Goal: Task Accomplishment & Management: Use online tool/utility

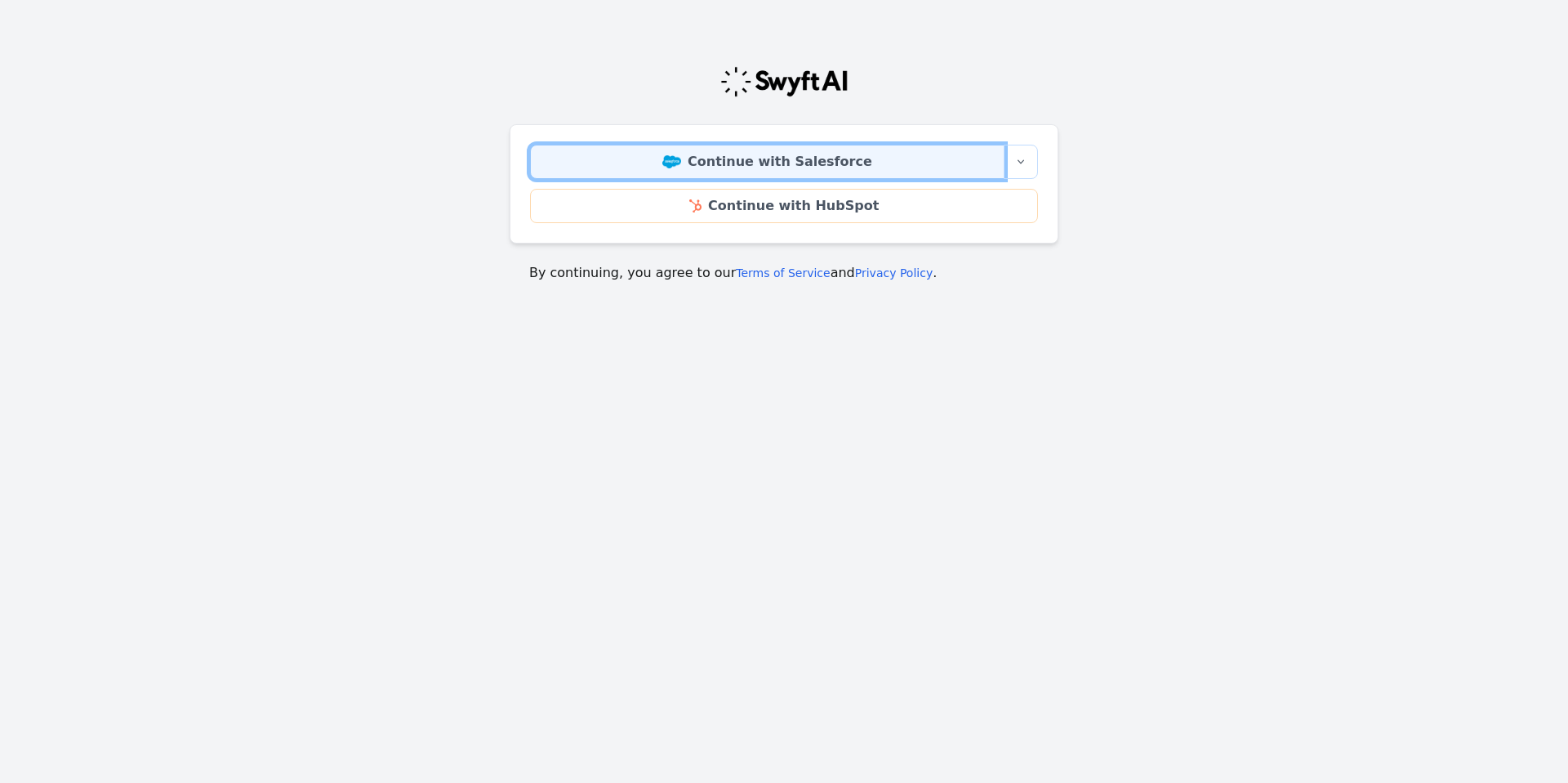
click at [750, 159] on link "Continue with Salesforce" at bounding box center [767, 161] width 475 height 34
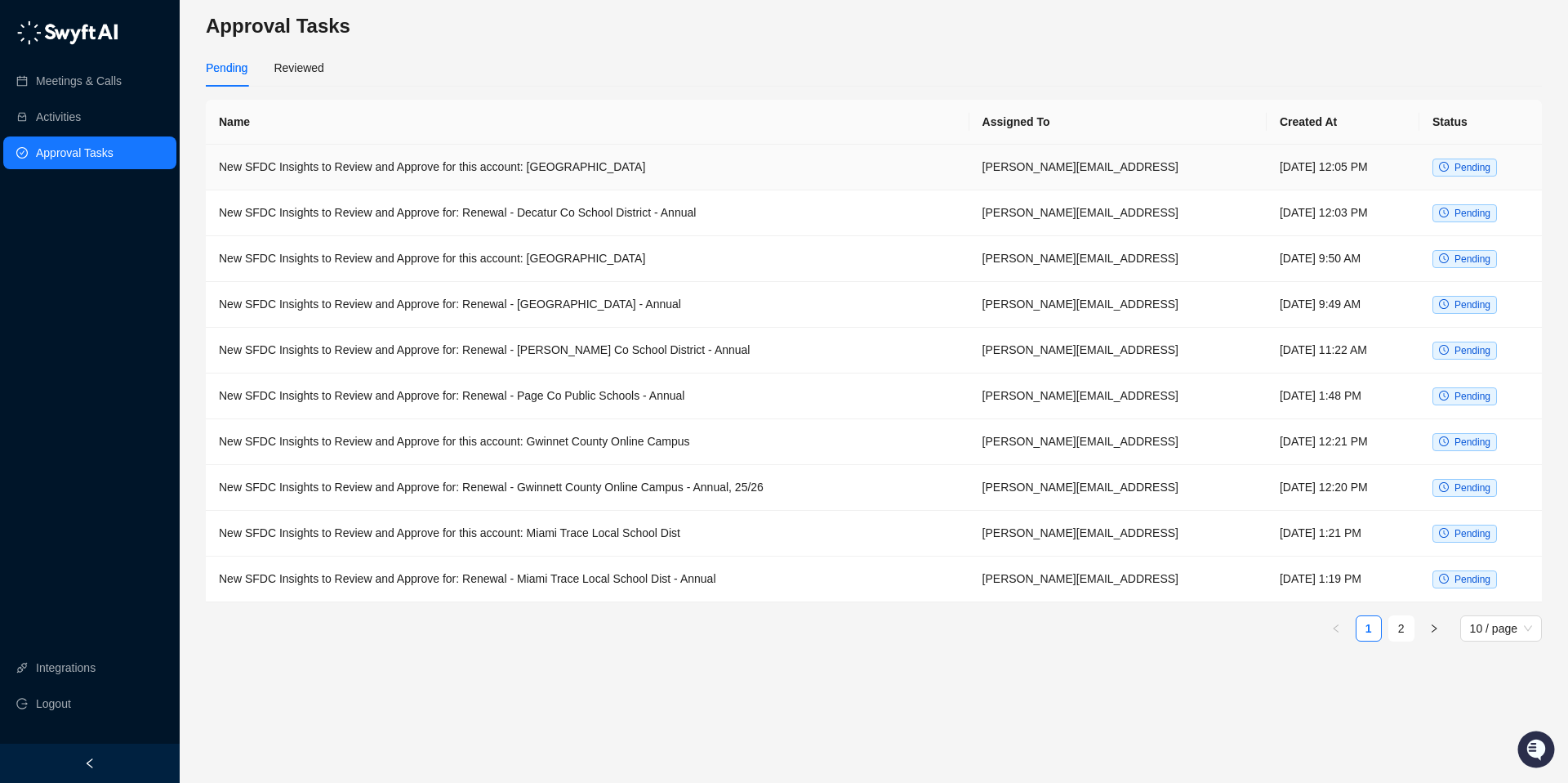
click at [1461, 167] on span "Pending" at bounding box center [1473, 168] width 36 height 12
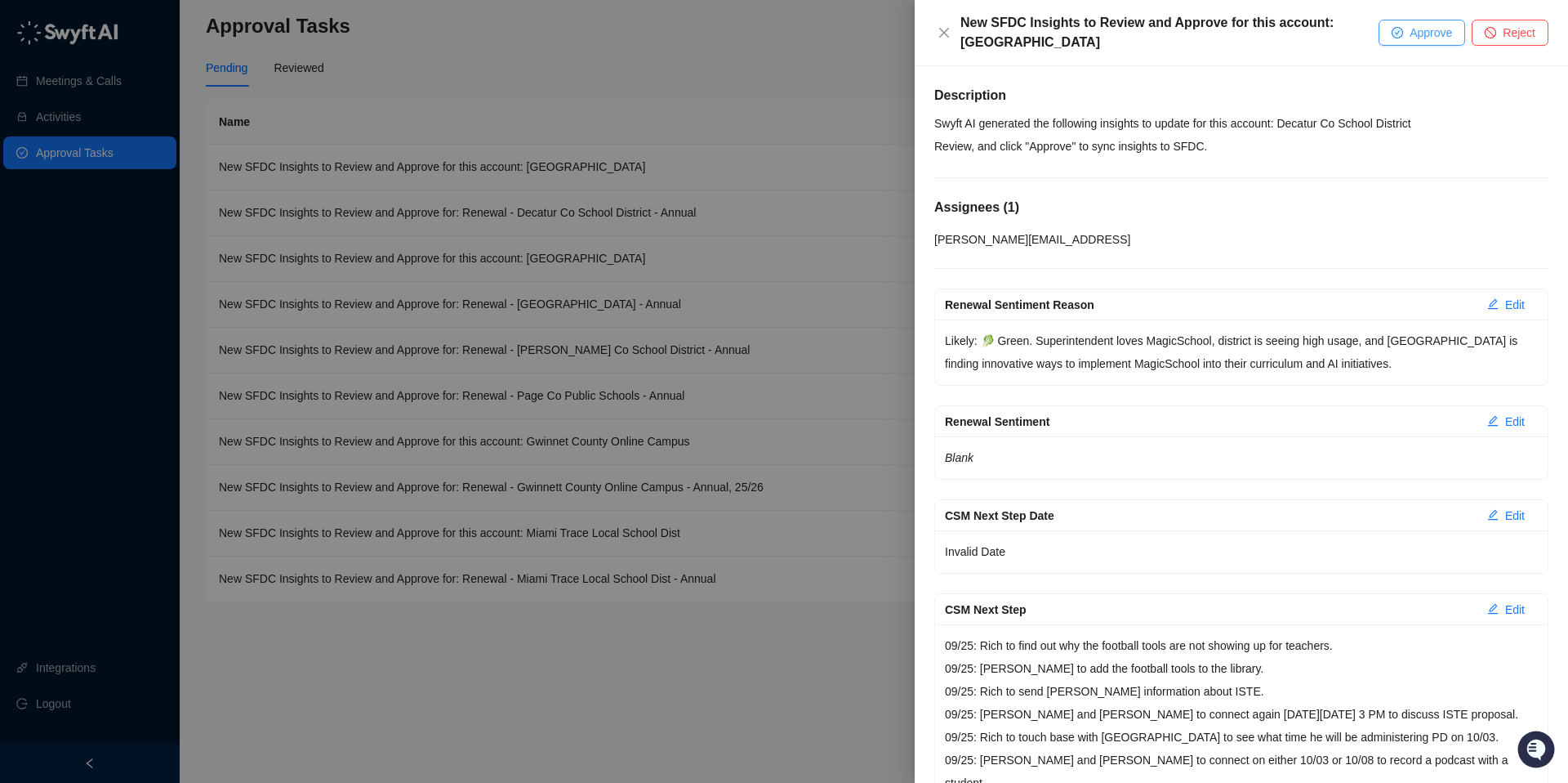
click at [1416, 36] on span "Approve" at bounding box center [1430, 32] width 42 height 18
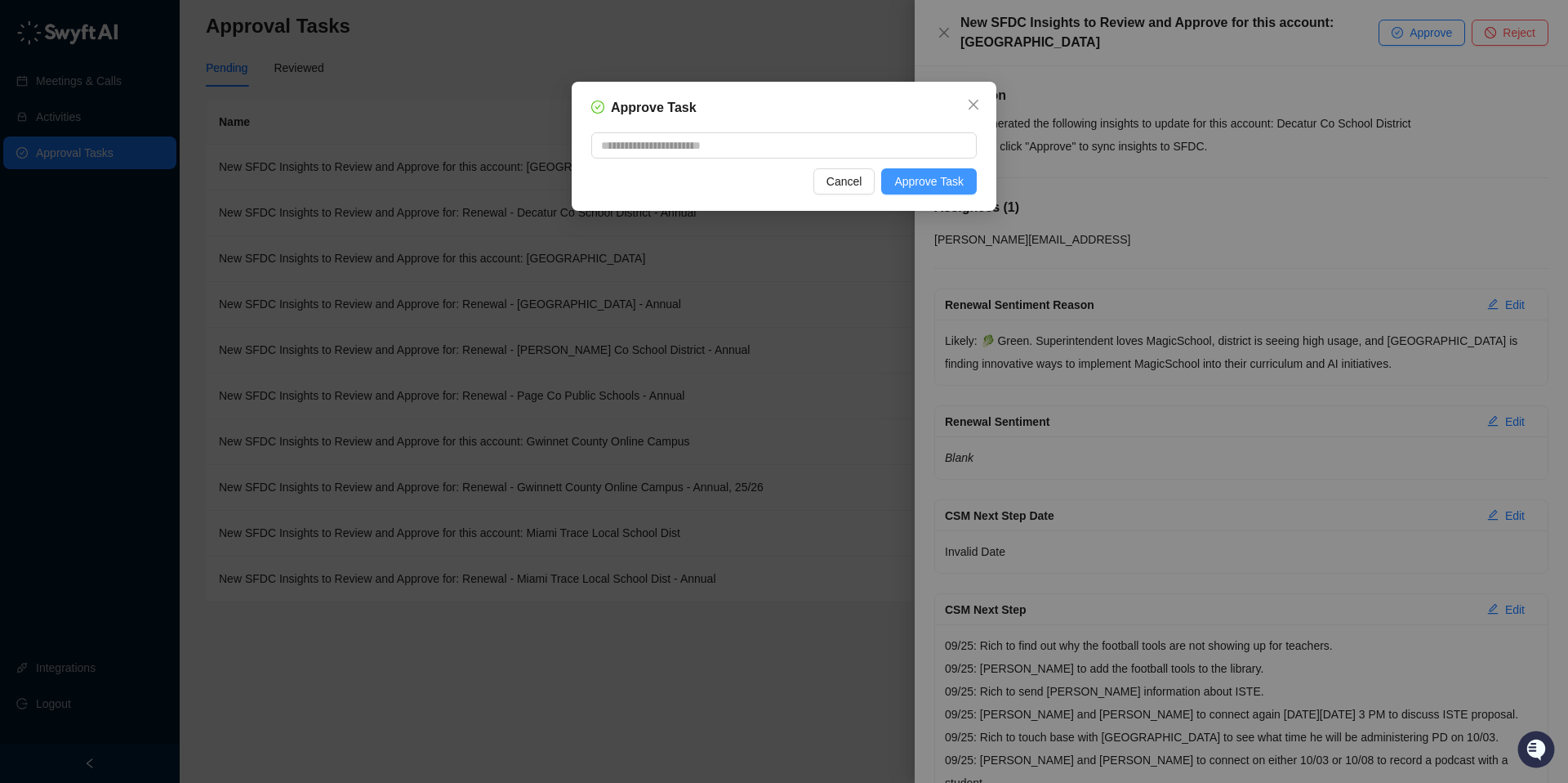
click at [924, 170] on button "Approve Task" at bounding box center [928, 181] width 95 height 27
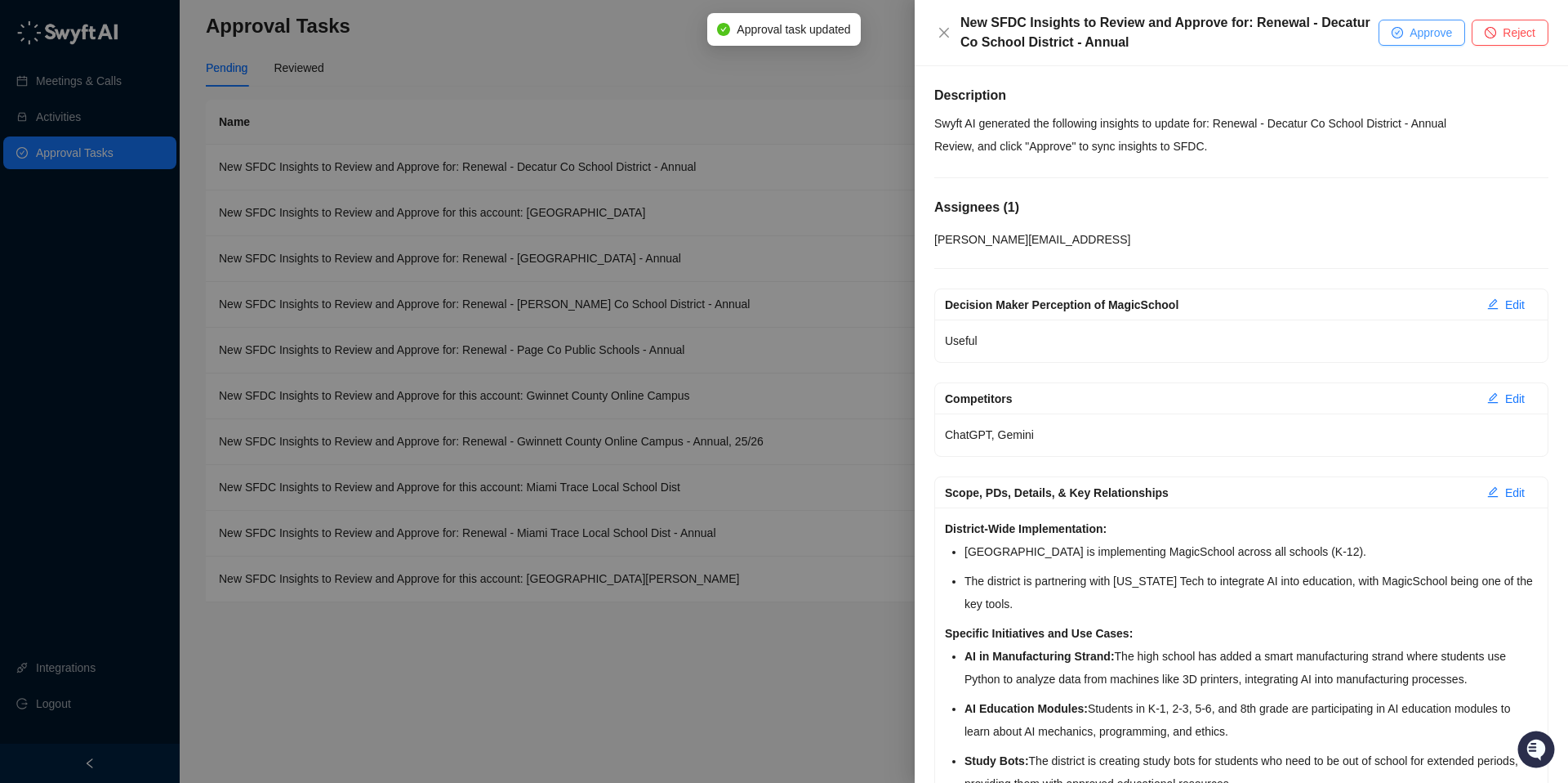
click at [1418, 31] on span "Approve" at bounding box center [1430, 32] width 42 height 18
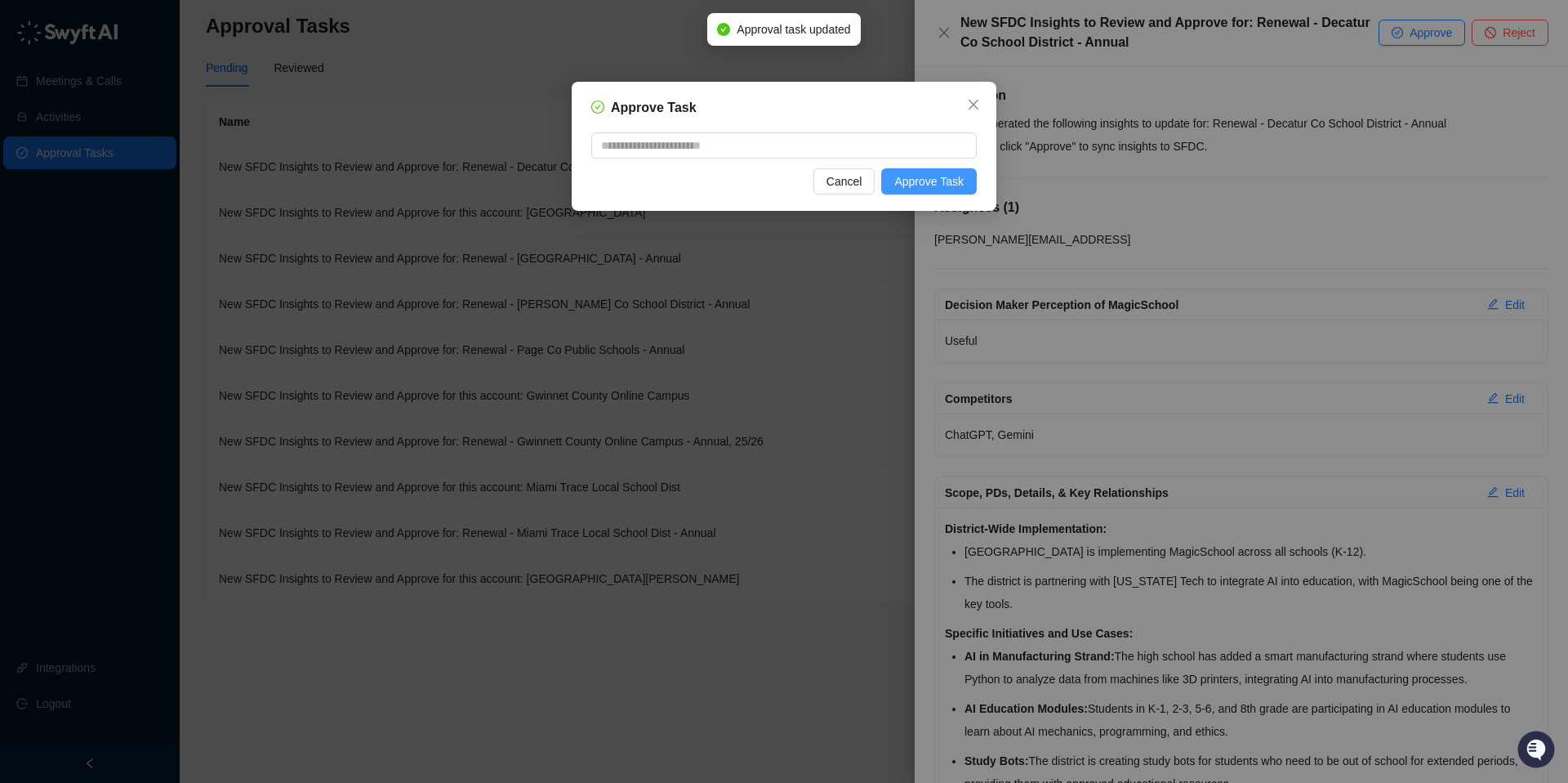
click at [925, 190] on span "Approve Task" at bounding box center [928, 181] width 70 height 18
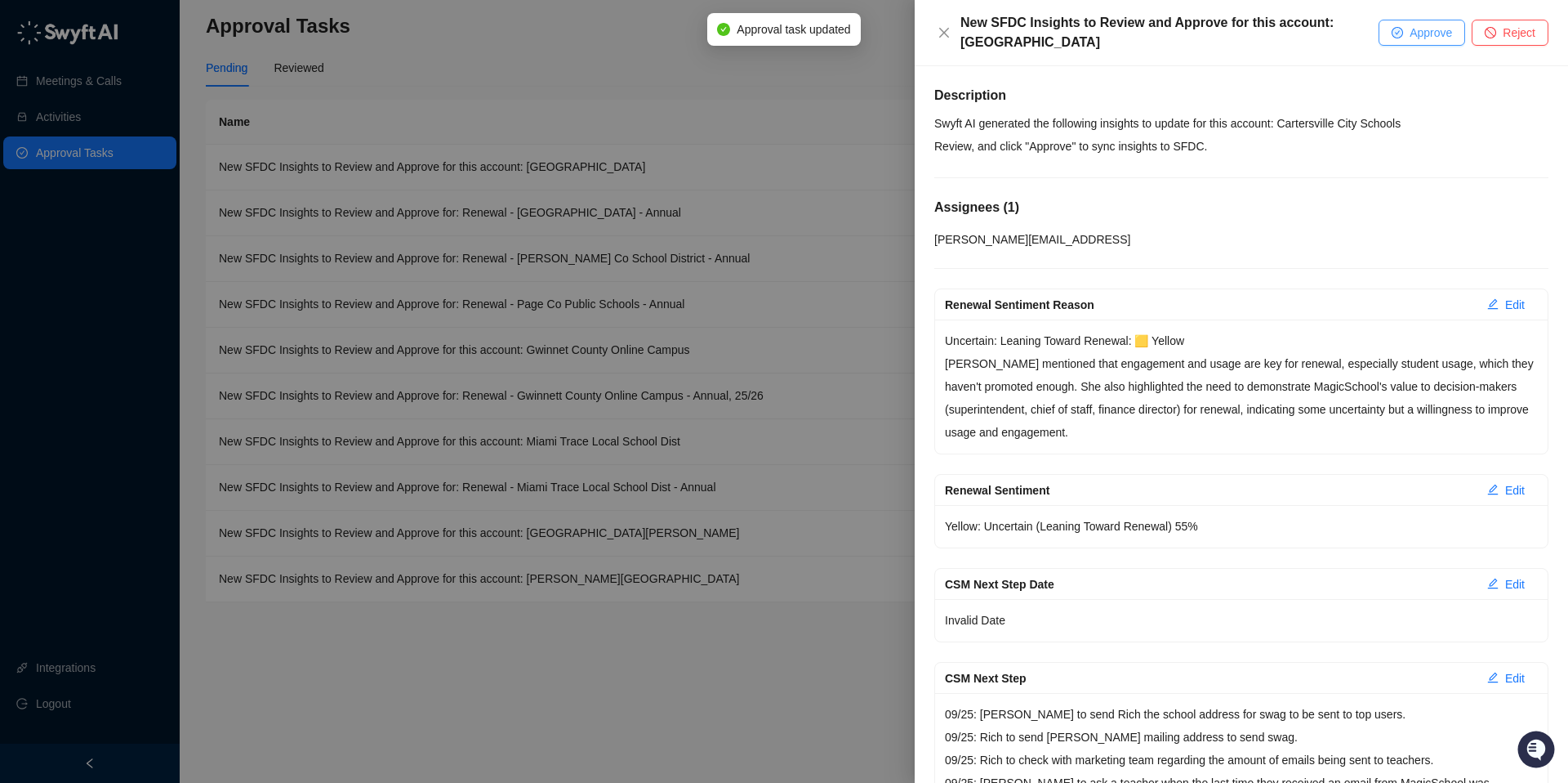
click at [1410, 39] on span "Approve" at bounding box center [1430, 32] width 42 height 18
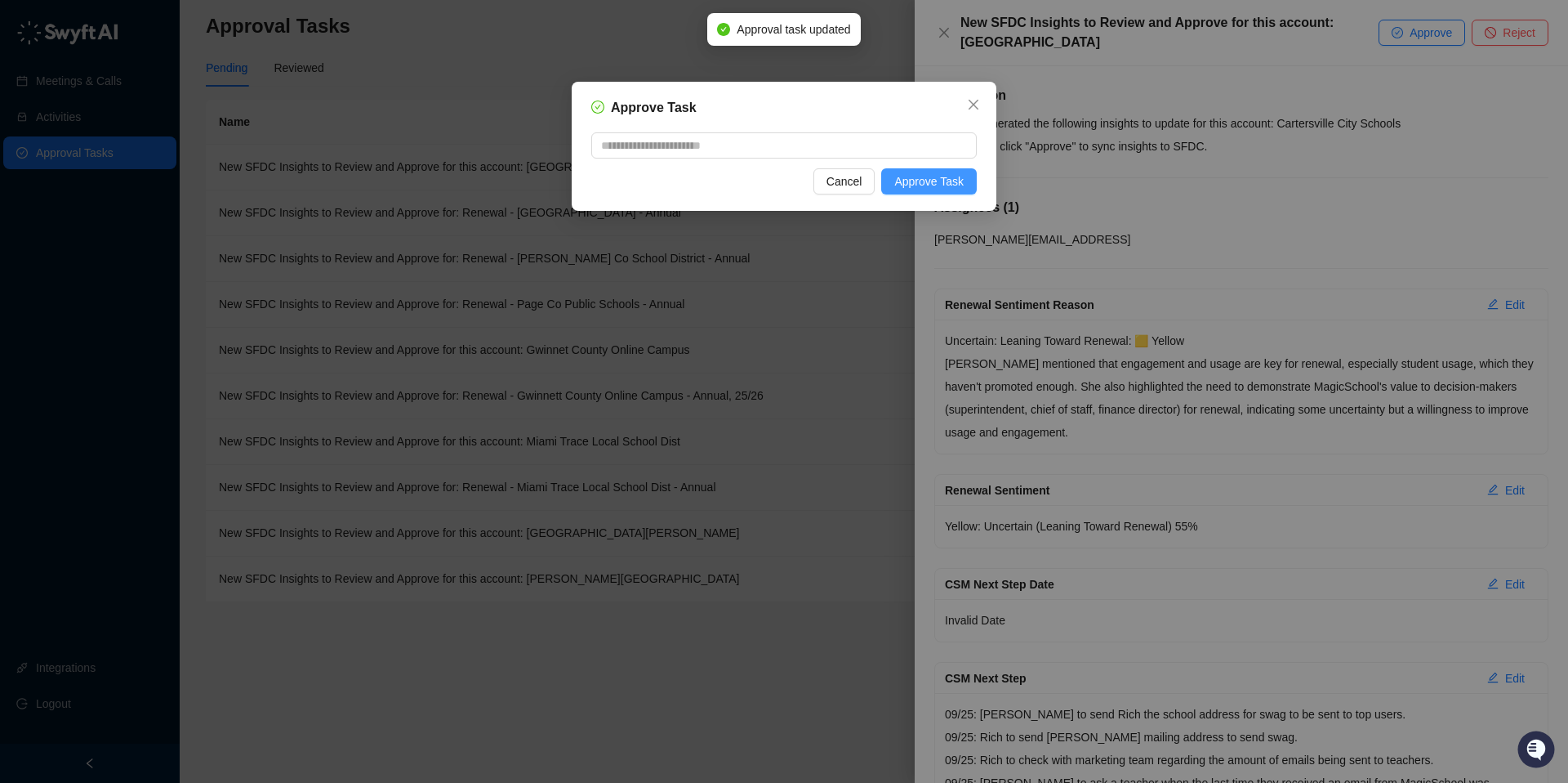
click at [929, 182] on span "Approve Task" at bounding box center [928, 181] width 70 height 18
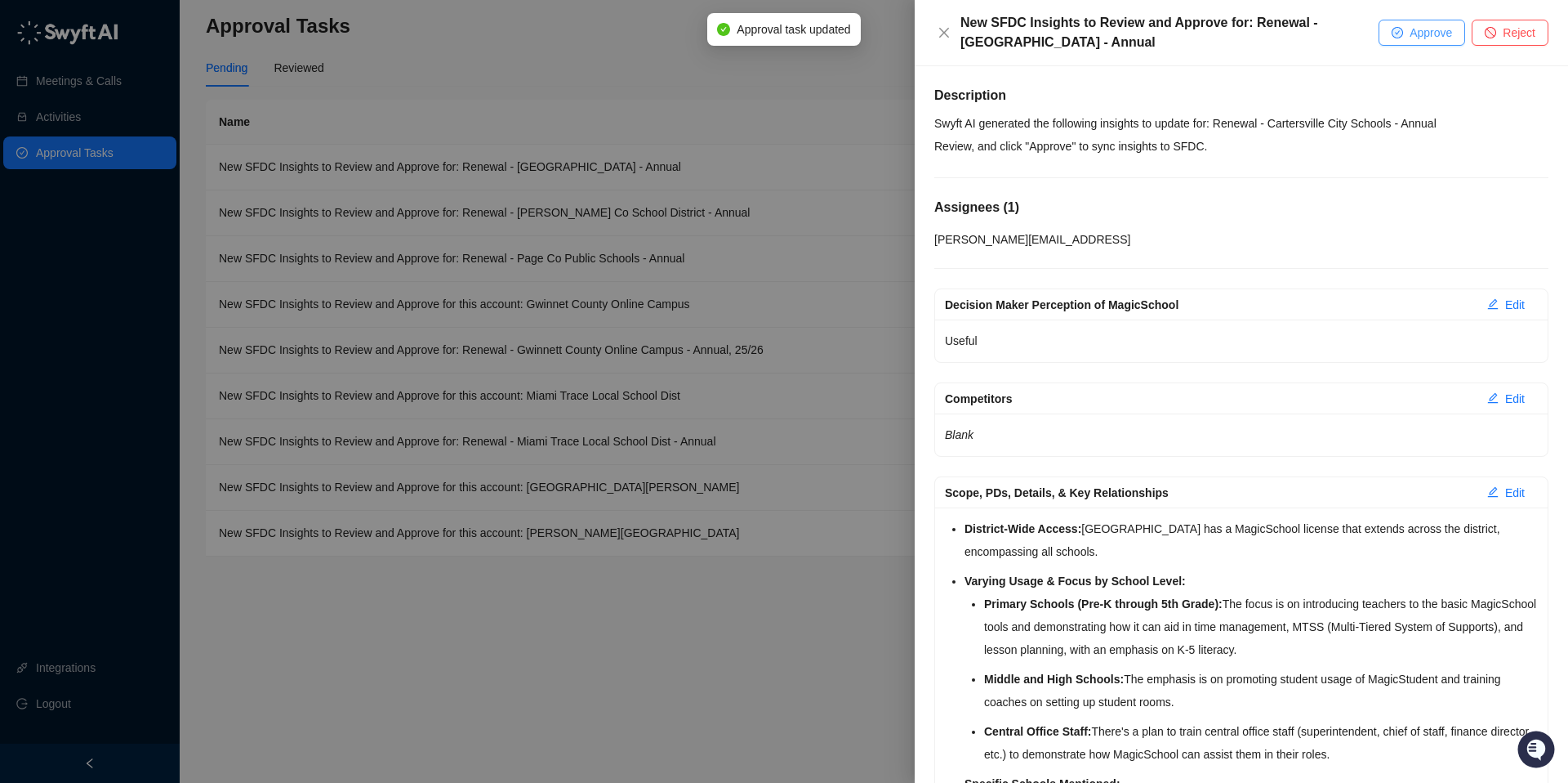
click at [1414, 41] on button "Approve" at bounding box center [1423, 32] width 86 height 27
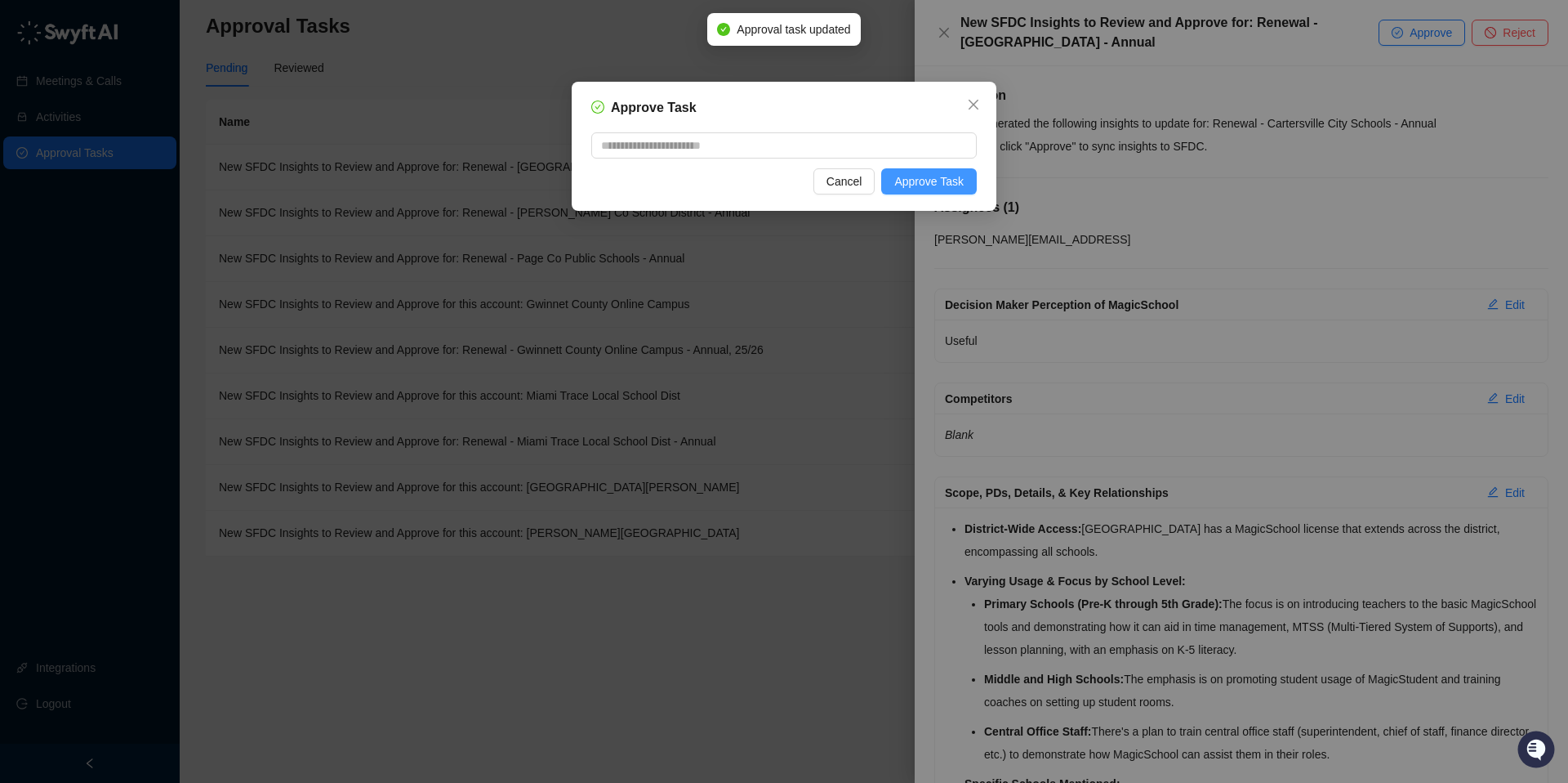
click at [906, 178] on span "Approve Task" at bounding box center [928, 181] width 70 height 18
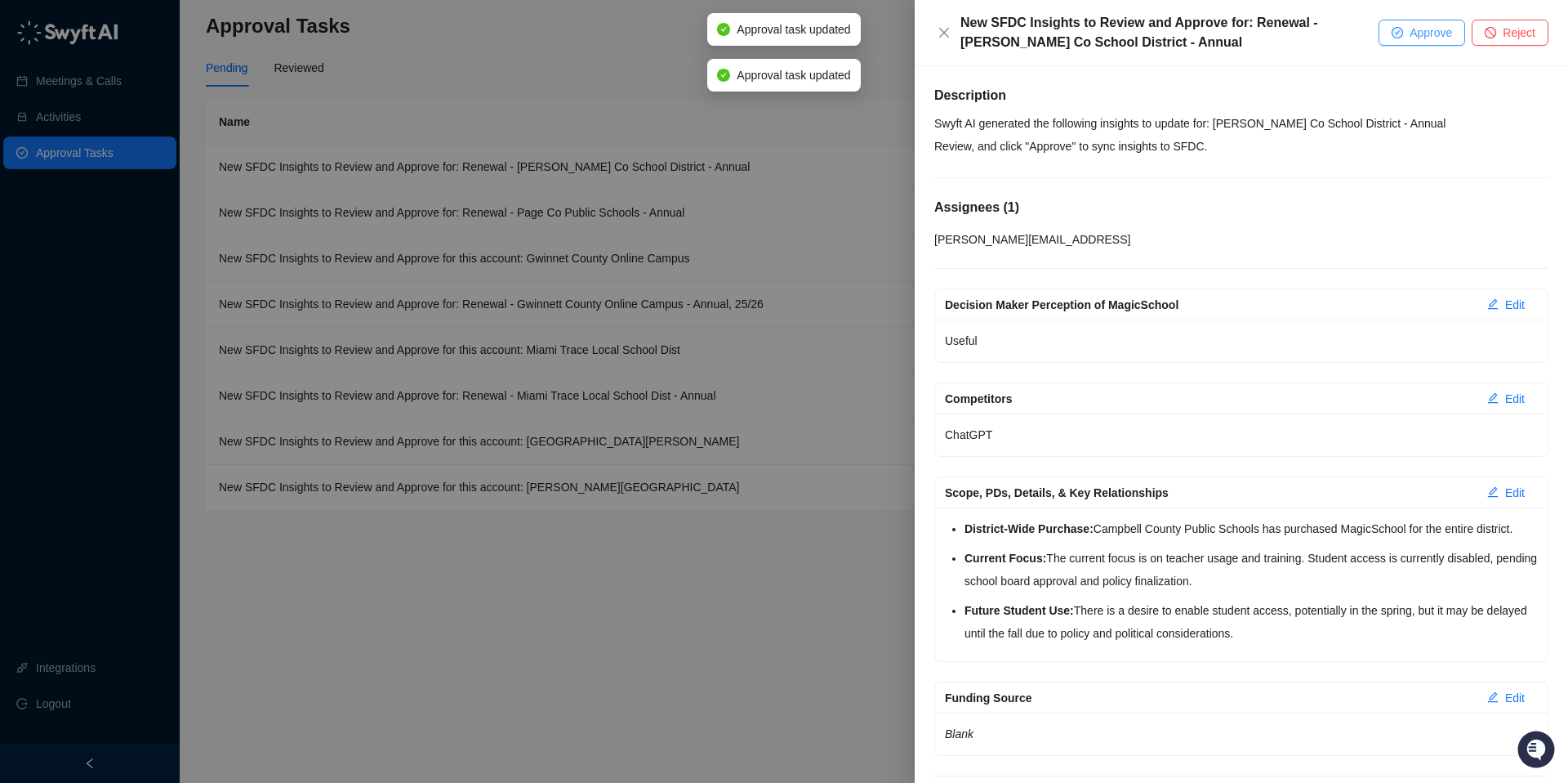
click at [1395, 32] on icon "check-circle" at bounding box center [1397, 32] width 5 height 4
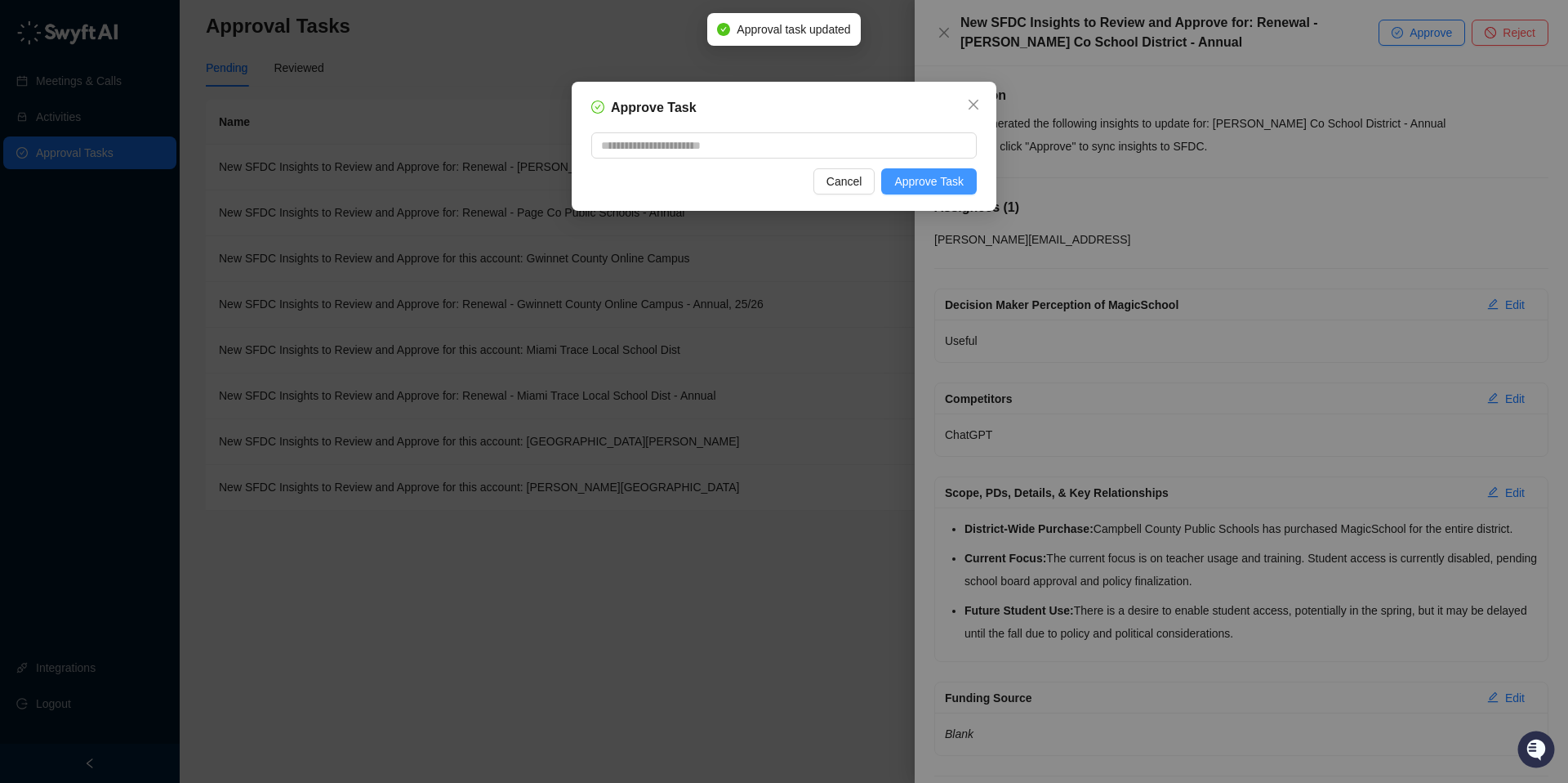
click at [943, 168] on button "Approve Task" at bounding box center [928, 181] width 95 height 27
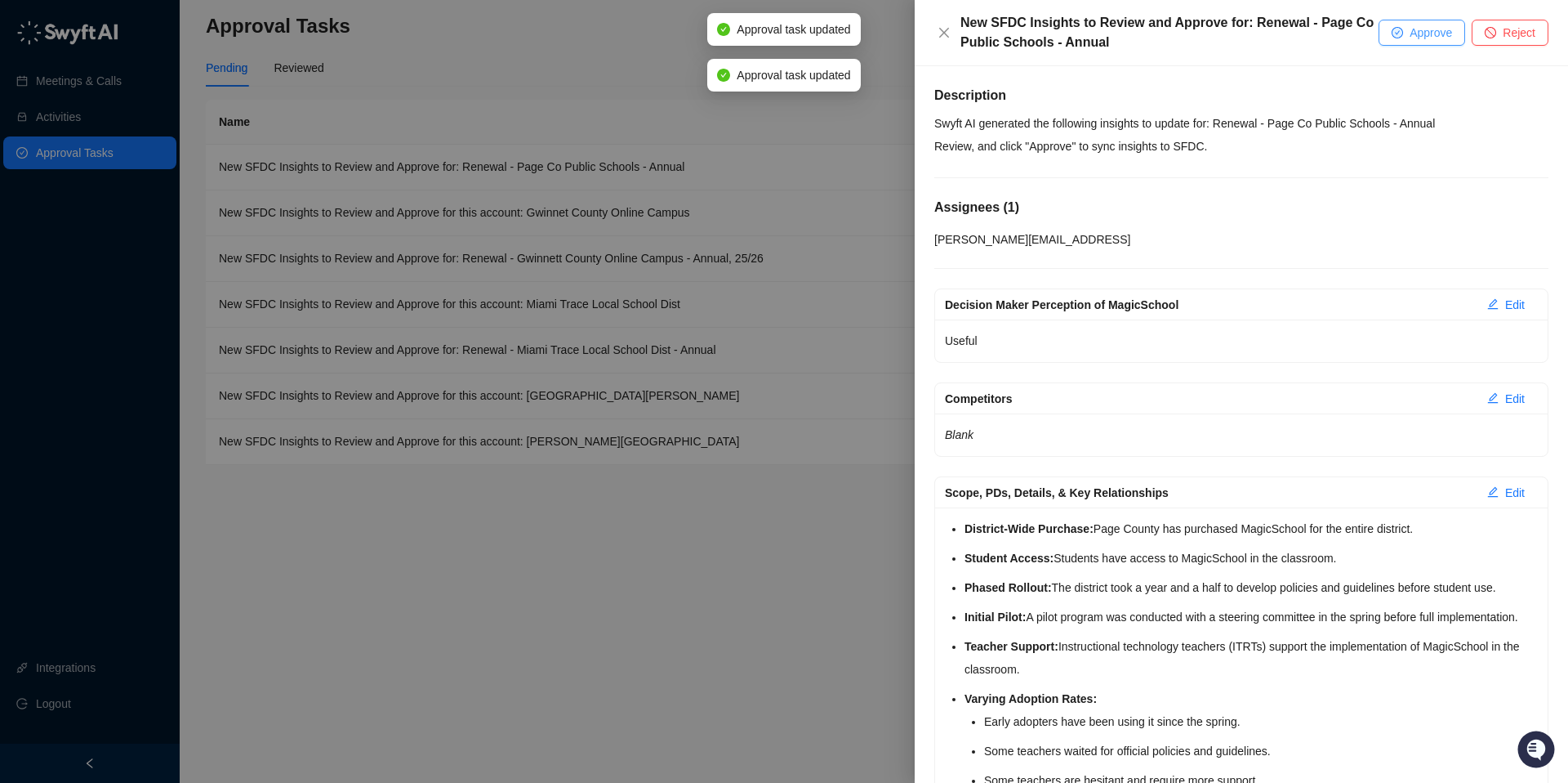
click at [1412, 32] on span "Approve" at bounding box center [1430, 32] width 42 height 18
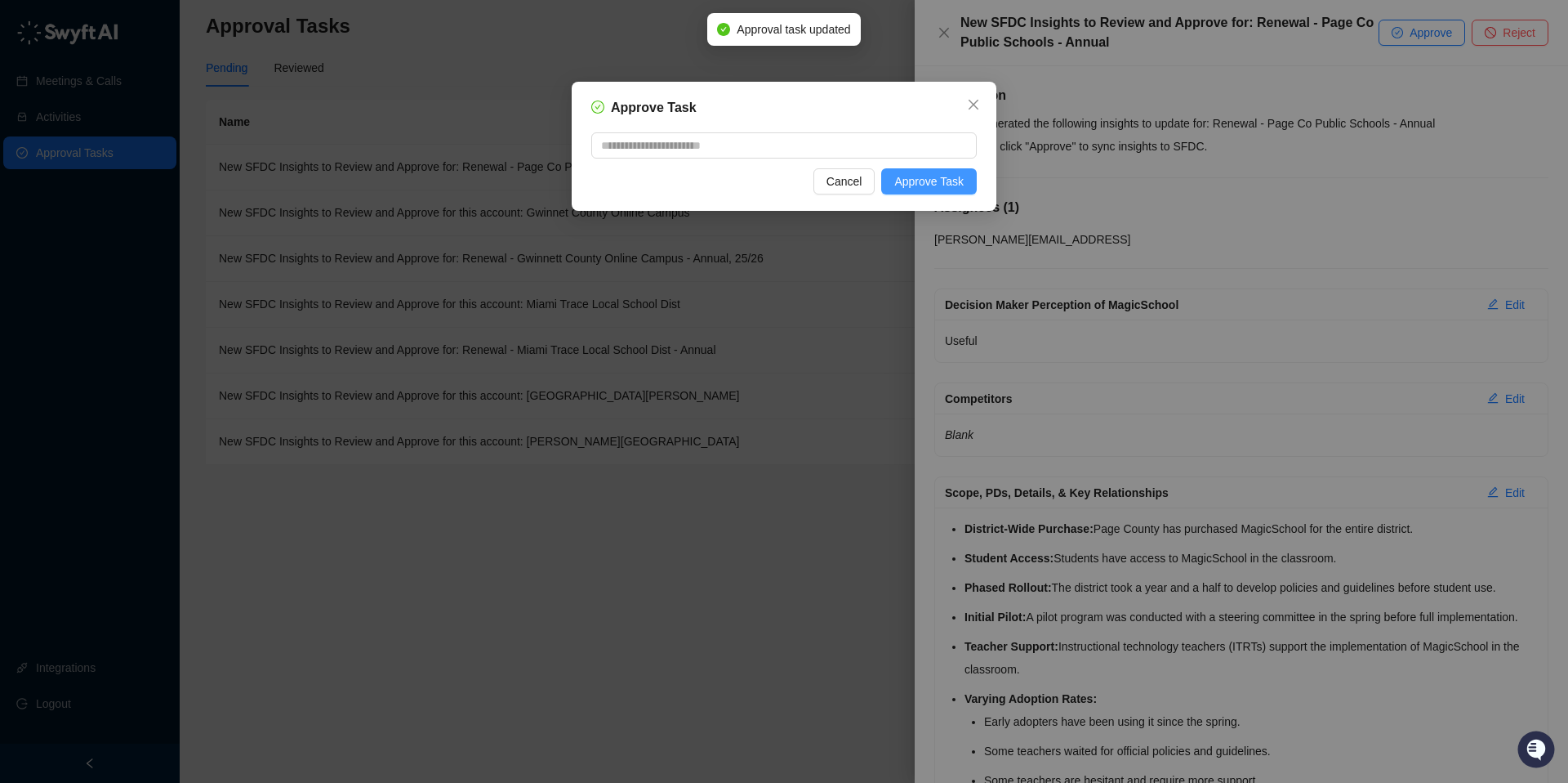
click at [927, 177] on span "Approve Task" at bounding box center [928, 181] width 70 height 18
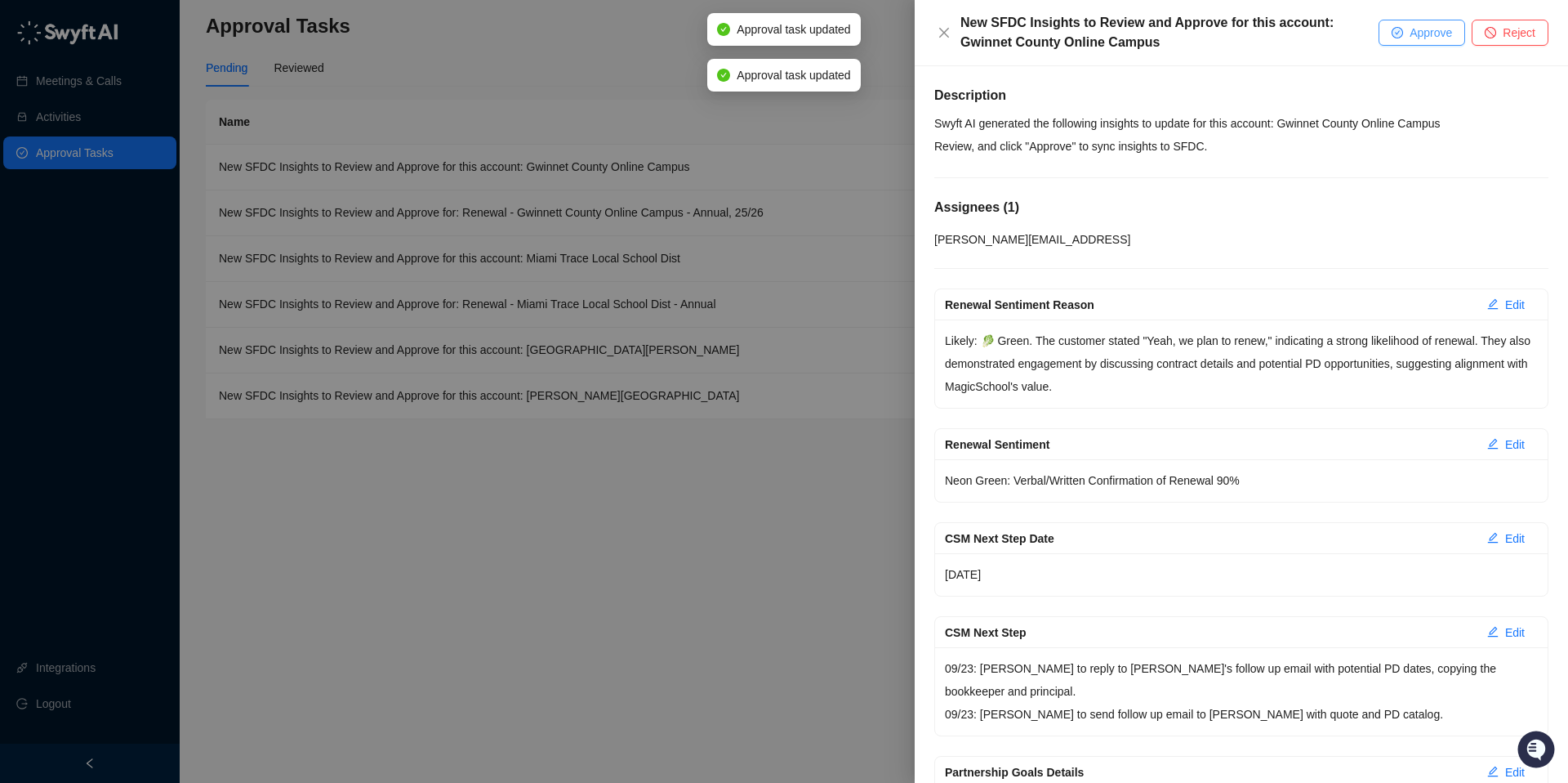
click at [1423, 27] on span "Approve" at bounding box center [1430, 32] width 42 height 18
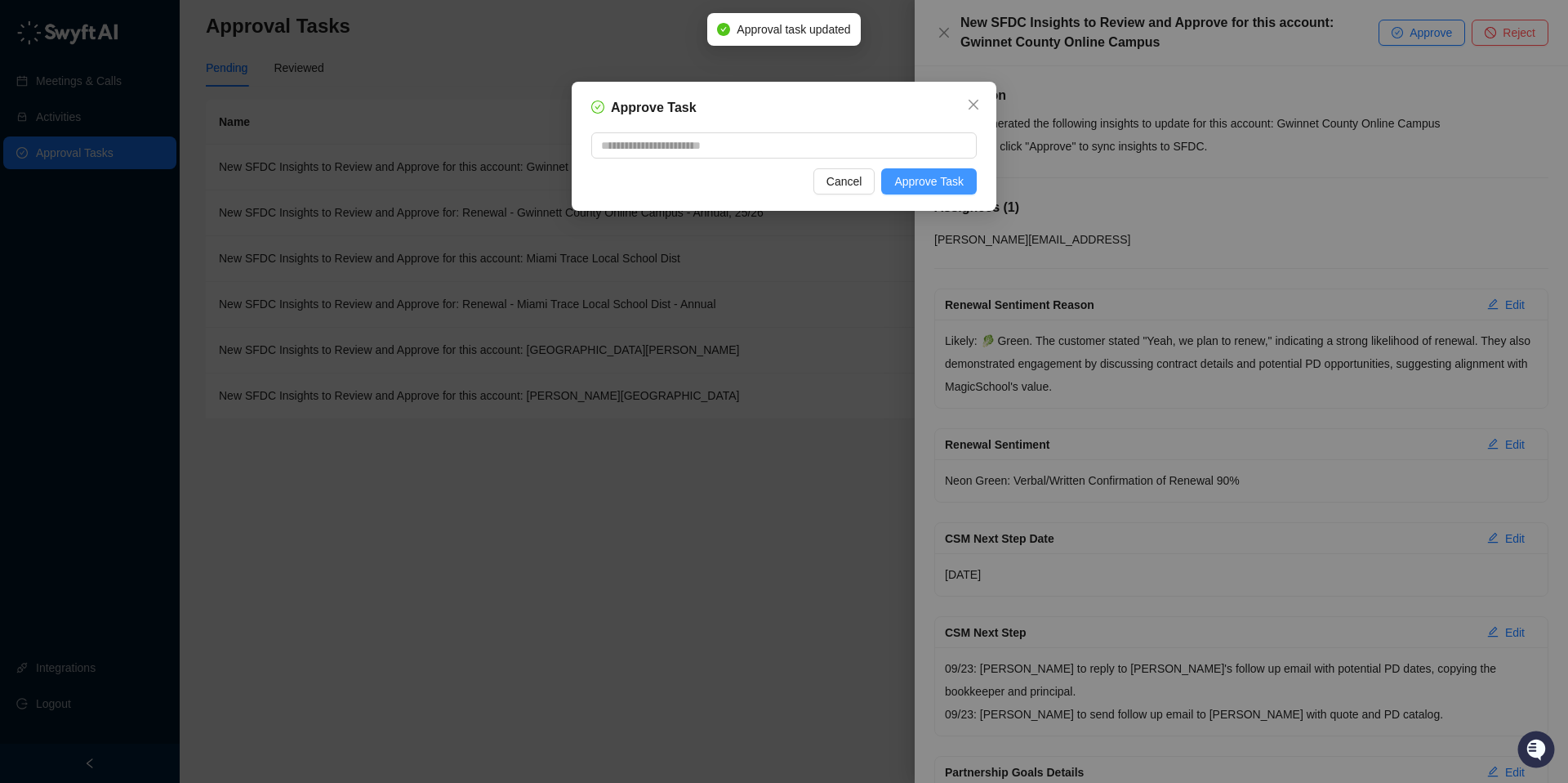
click at [930, 184] on span "Approve Task" at bounding box center [928, 181] width 70 height 18
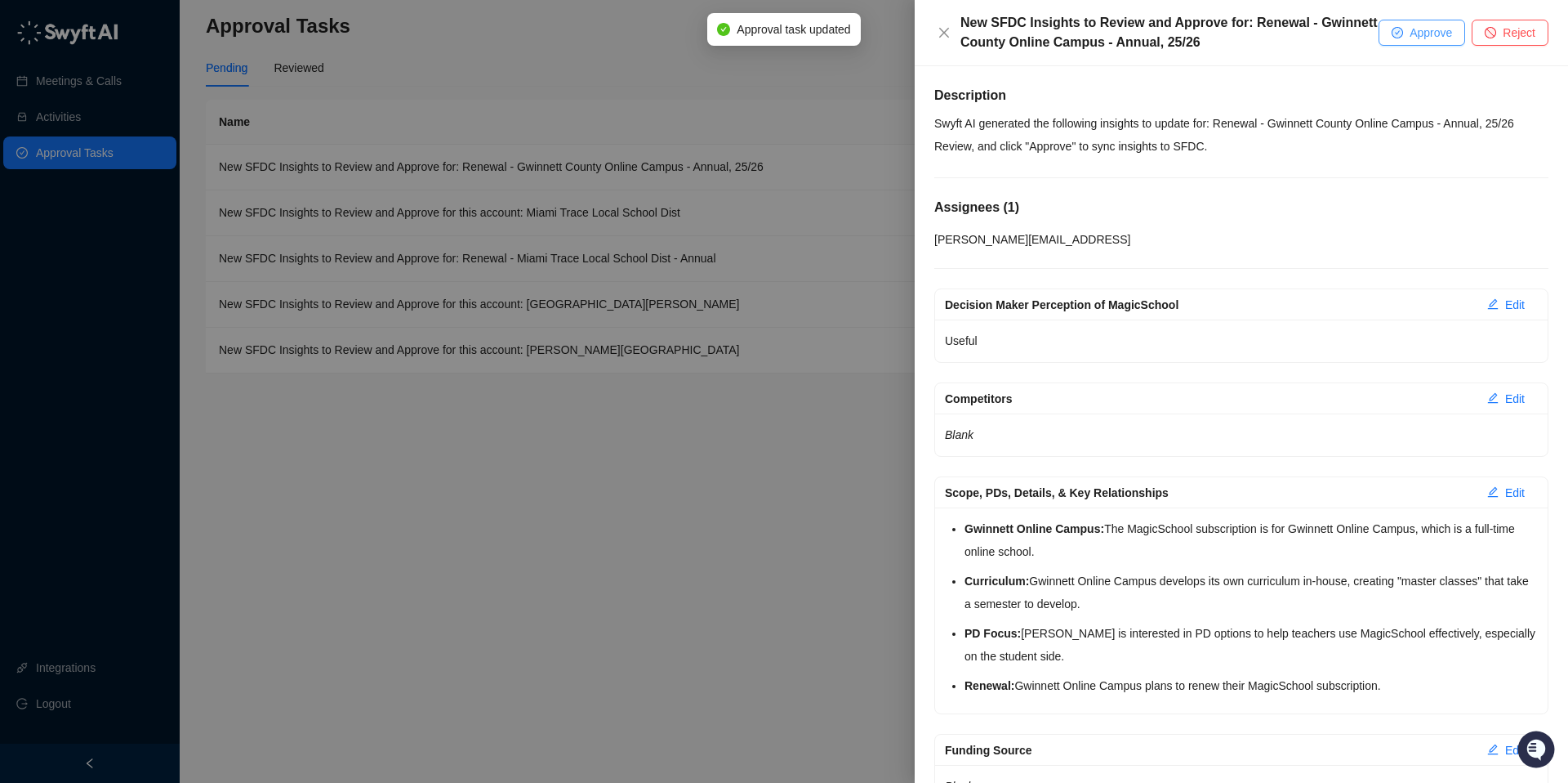
click at [1428, 31] on span "Approve" at bounding box center [1430, 32] width 42 height 18
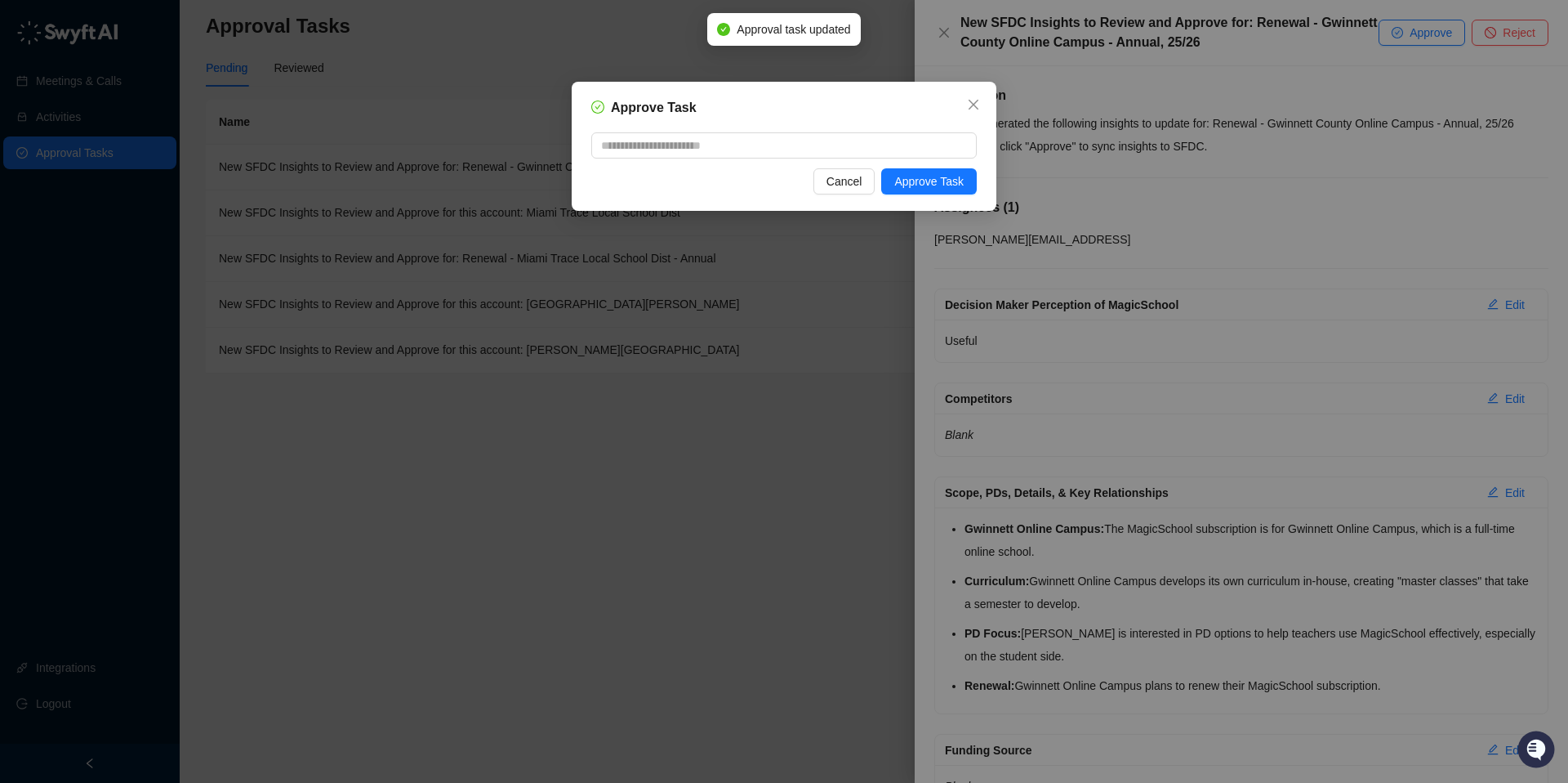
click at [914, 196] on div "Approve Task Cancel Approve Task" at bounding box center [784, 145] width 424 height 129
click at [914, 193] on button "Approve Task" at bounding box center [928, 181] width 95 height 27
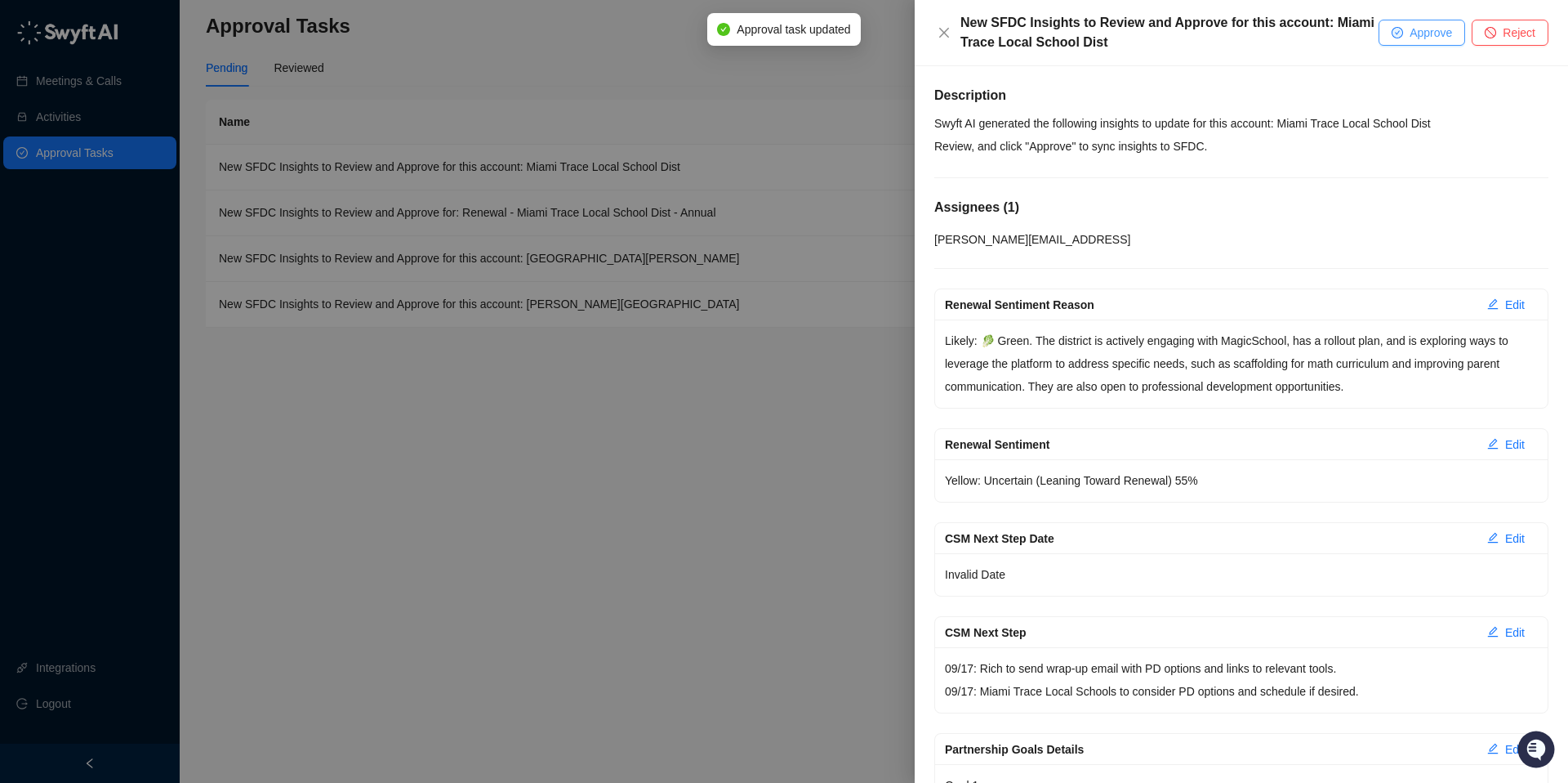
click at [1422, 25] on span "Approve" at bounding box center [1430, 32] width 42 height 18
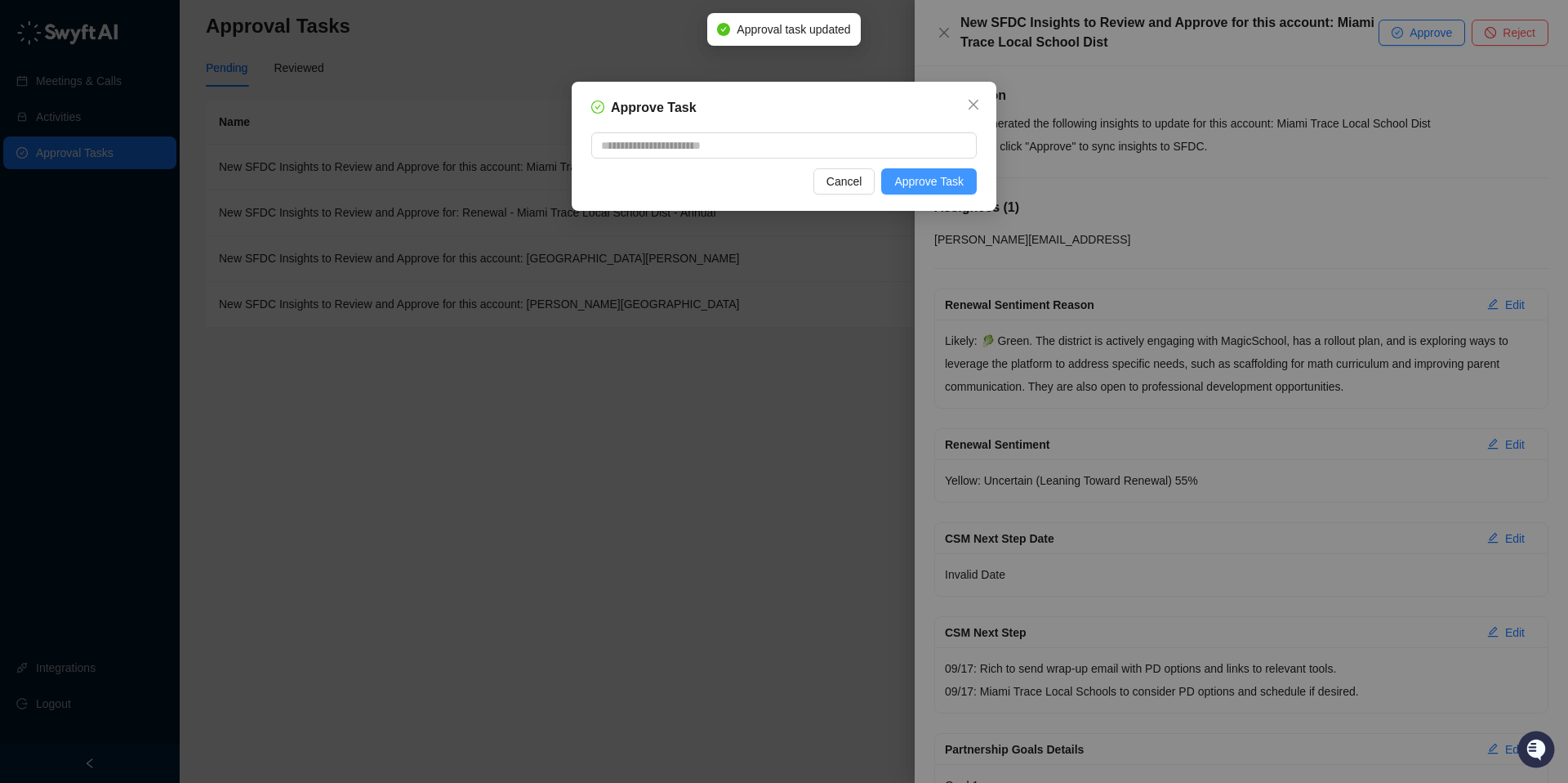
click at [910, 190] on span "Approve Task" at bounding box center [928, 181] width 70 height 18
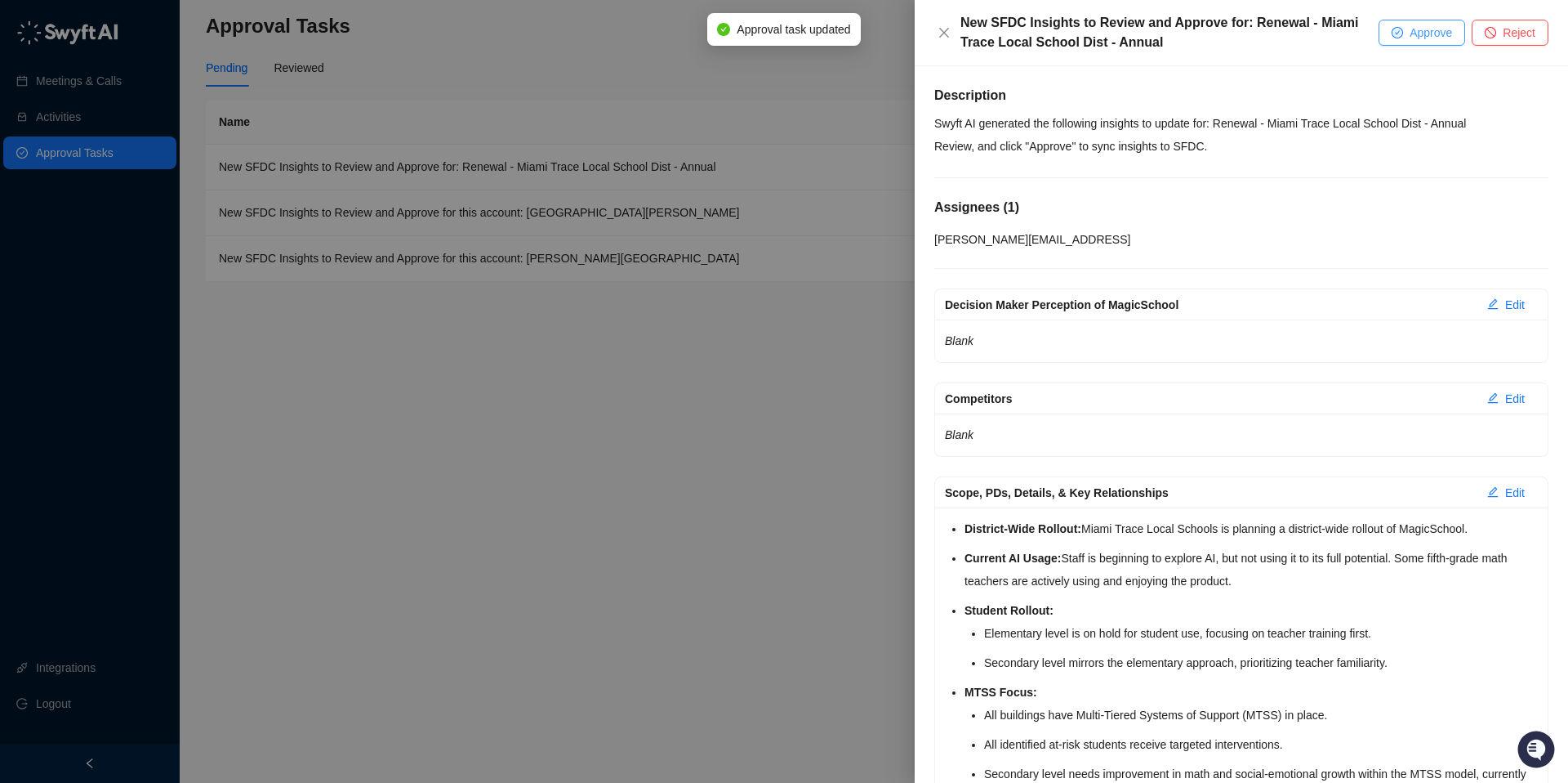
click at [1421, 40] on span "Approve" at bounding box center [1430, 32] width 42 height 18
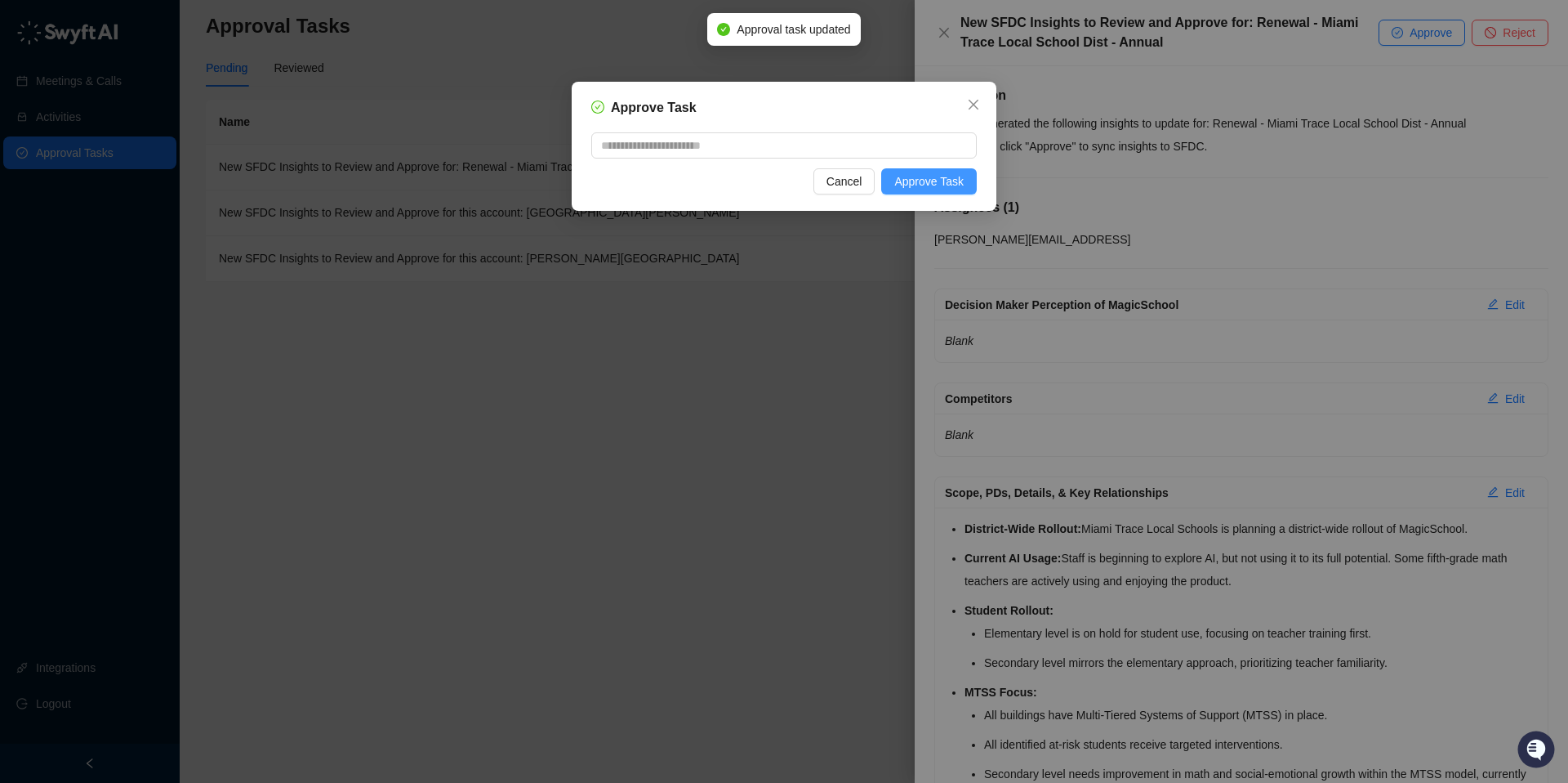
click at [914, 185] on span "Approve Task" at bounding box center [928, 181] width 70 height 18
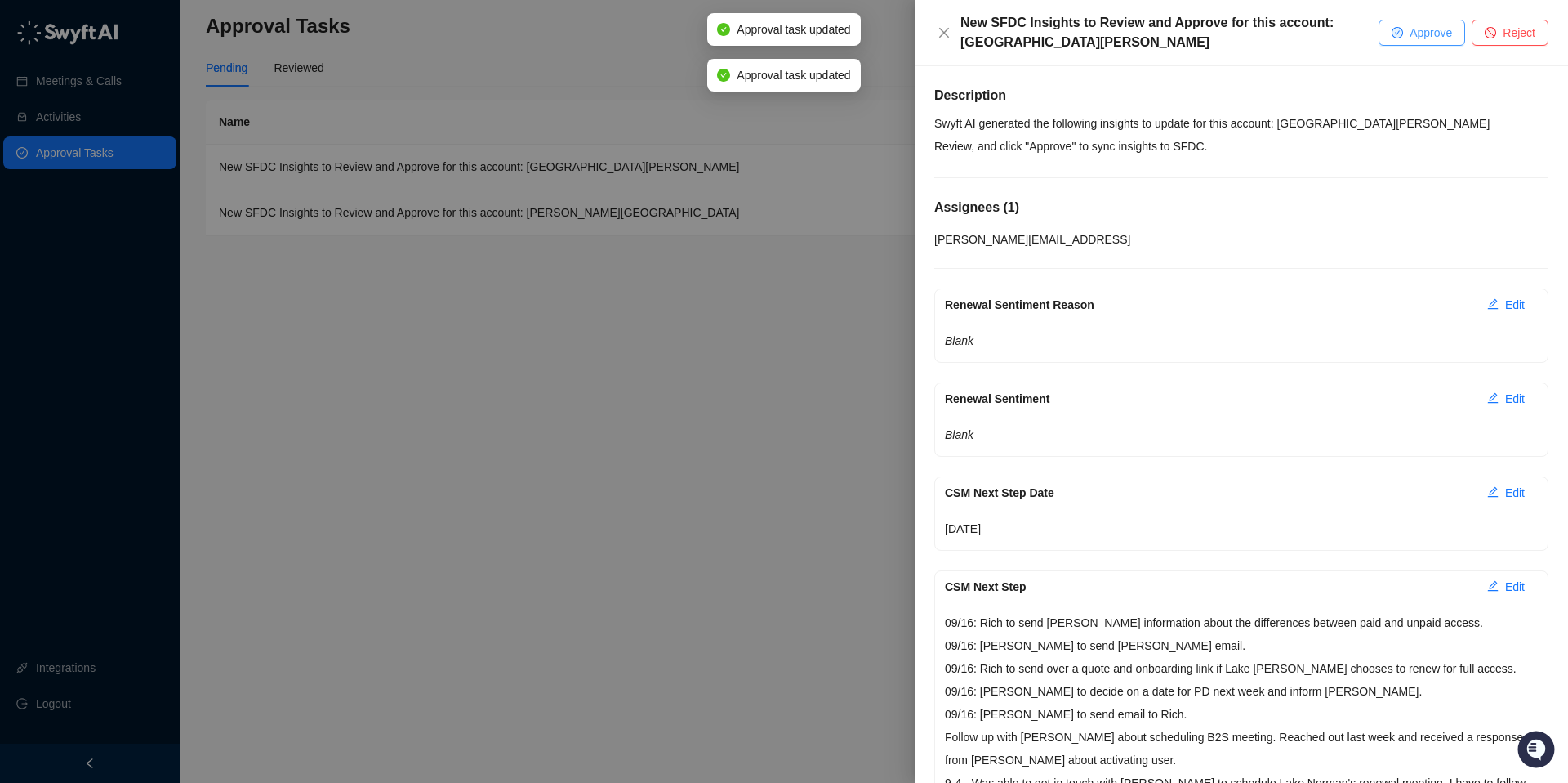
click at [1432, 40] on span "Approve" at bounding box center [1430, 32] width 42 height 18
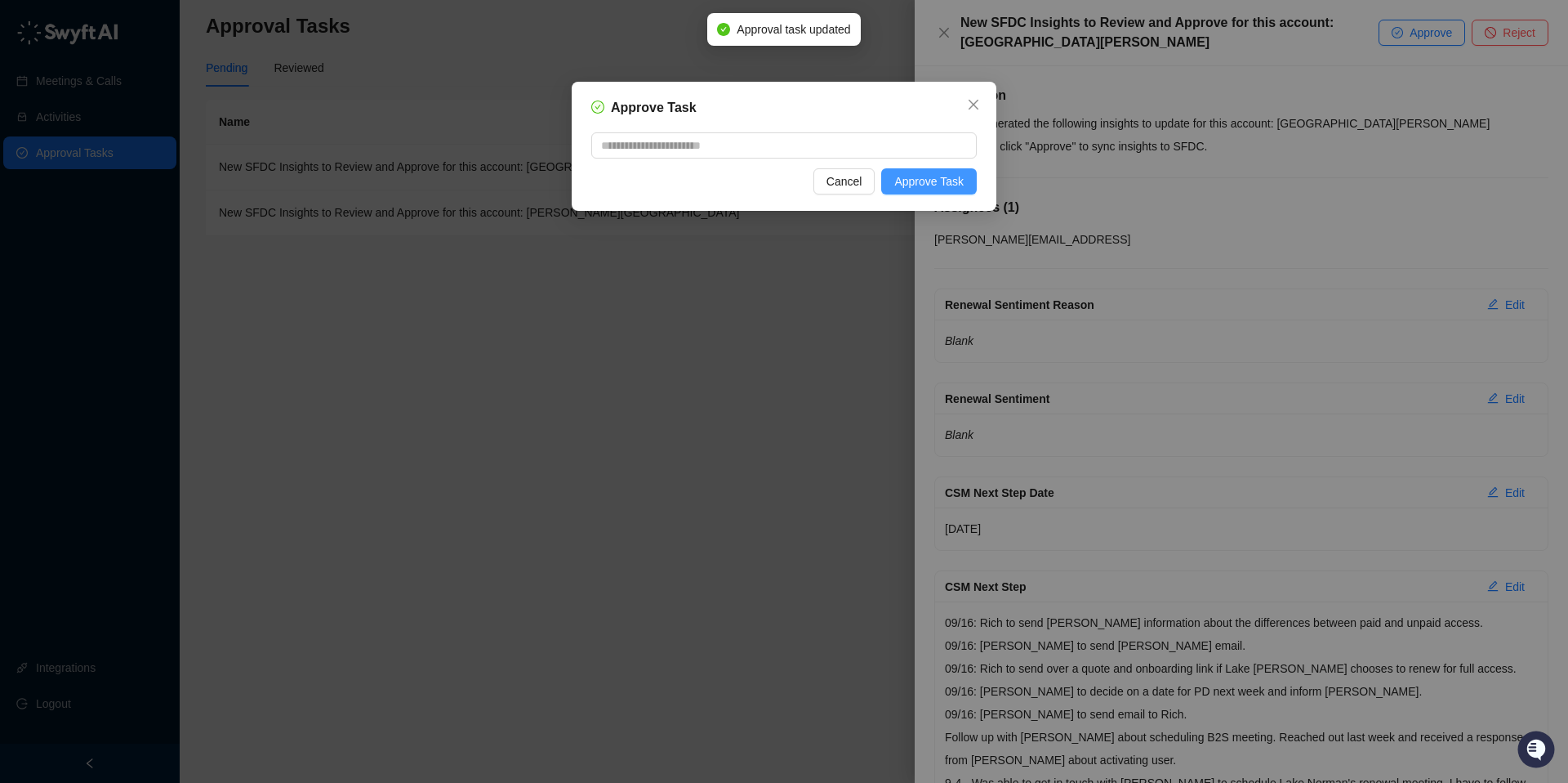
click at [911, 182] on span "Approve Task" at bounding box center [928, 181] width 70 height 18
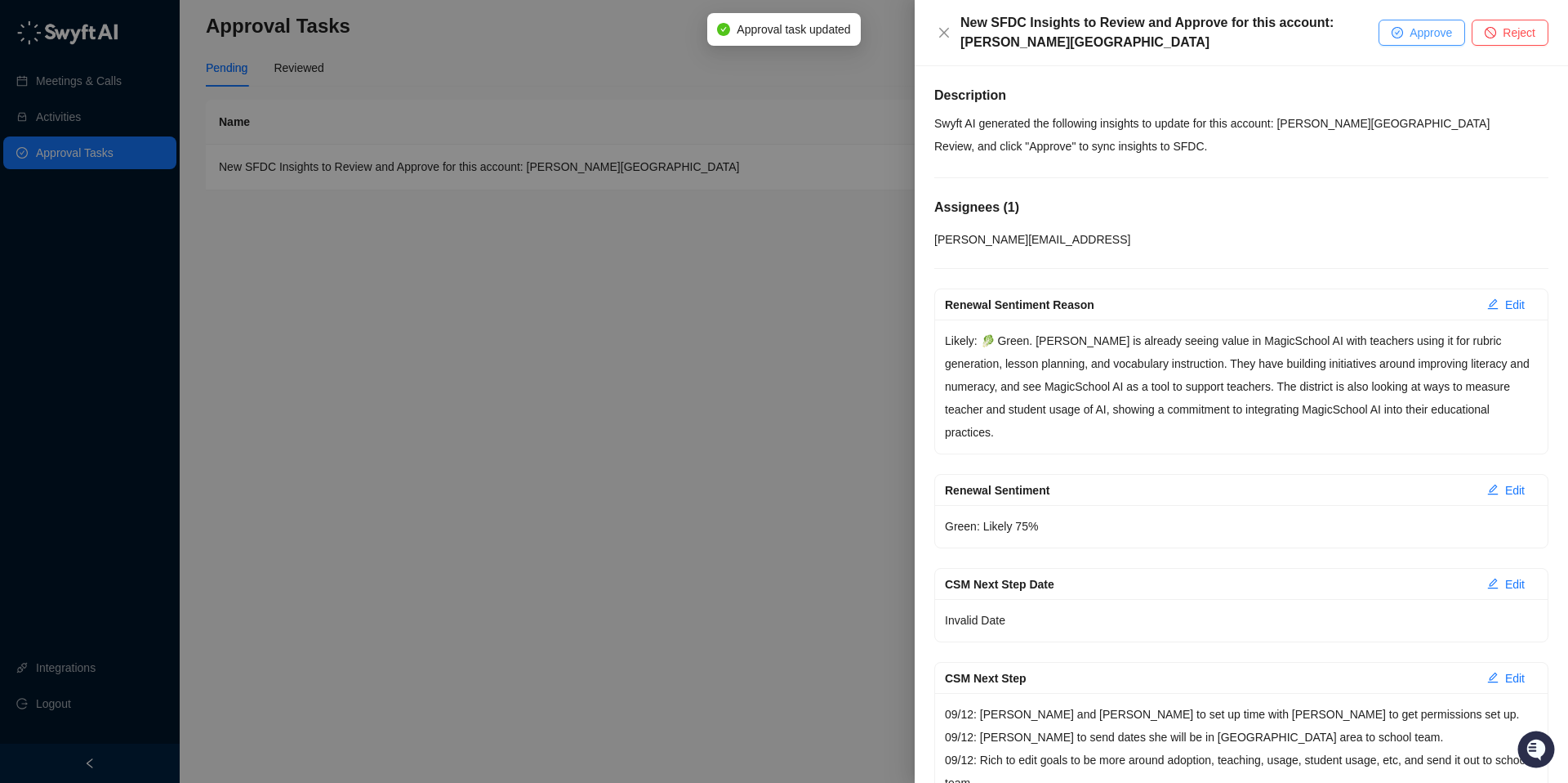
click at [1405, 27] on button "Approve" at bounding box center [1423, 32] width 86 height 27
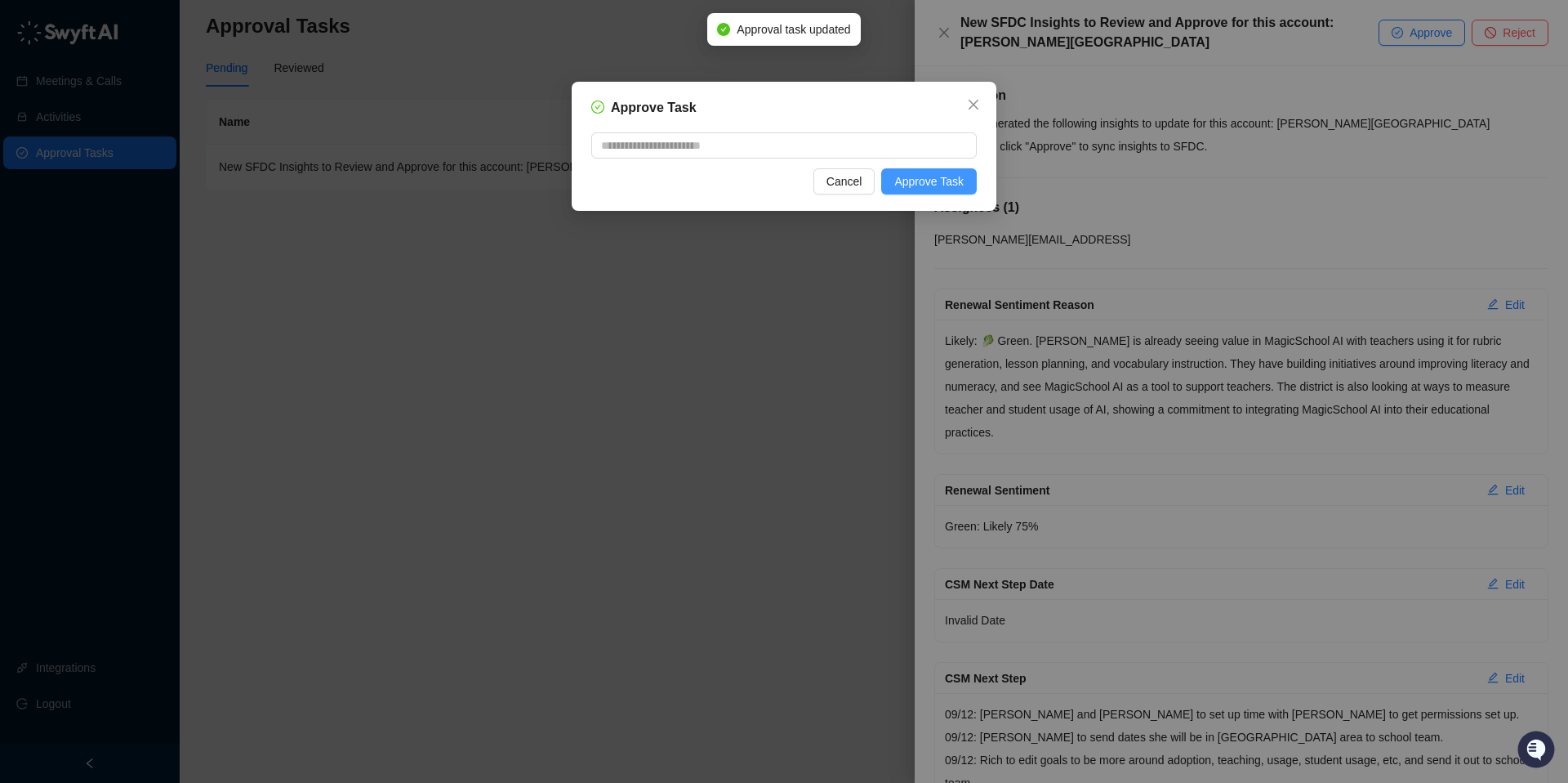
click at [931, 190] on span "Approve Task" at bounding box center [928, 181] width 70 height 18
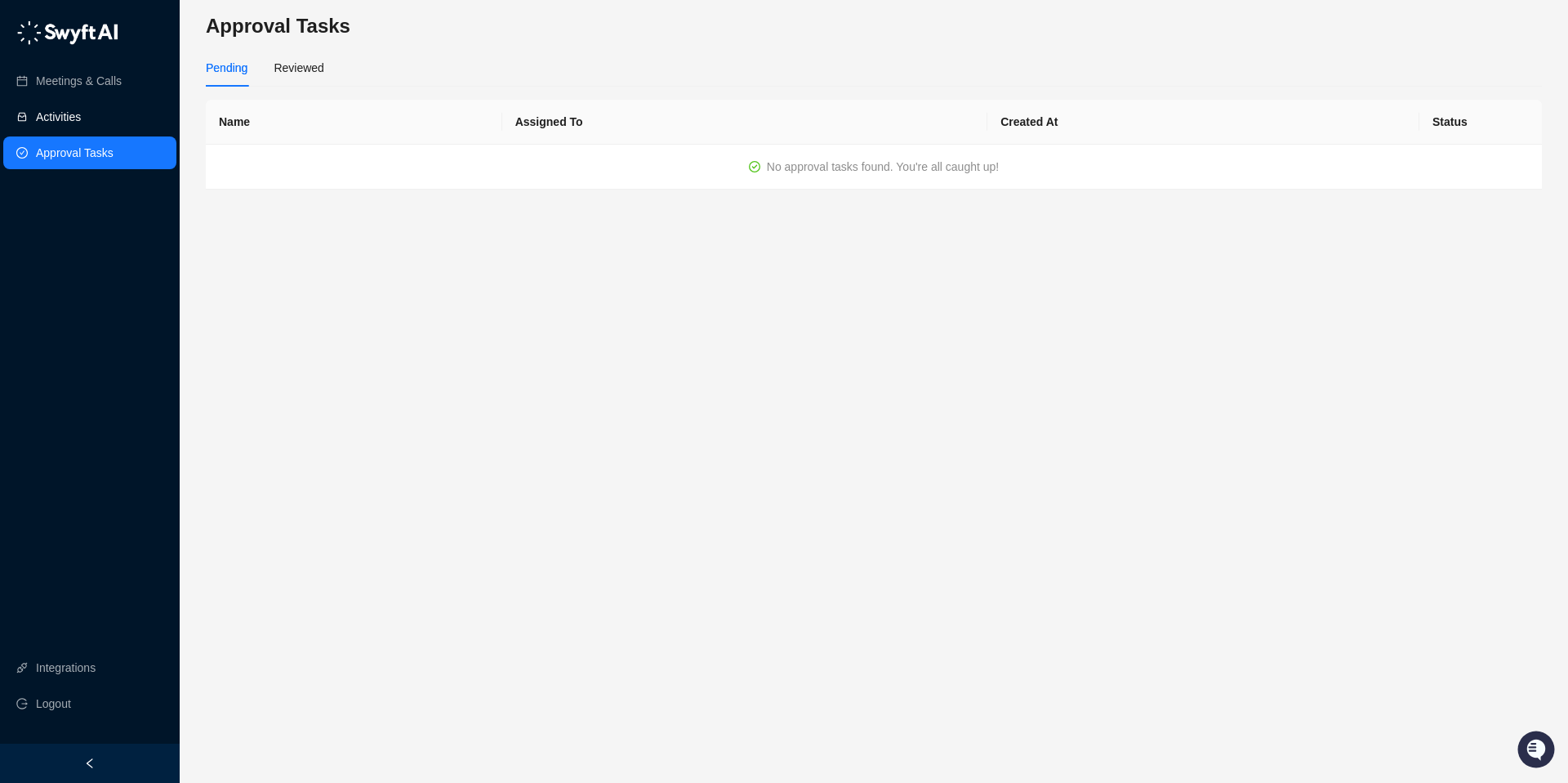
click at [51, 114] on link "Activities" at bounding box center [59, 116] width 45 height 32
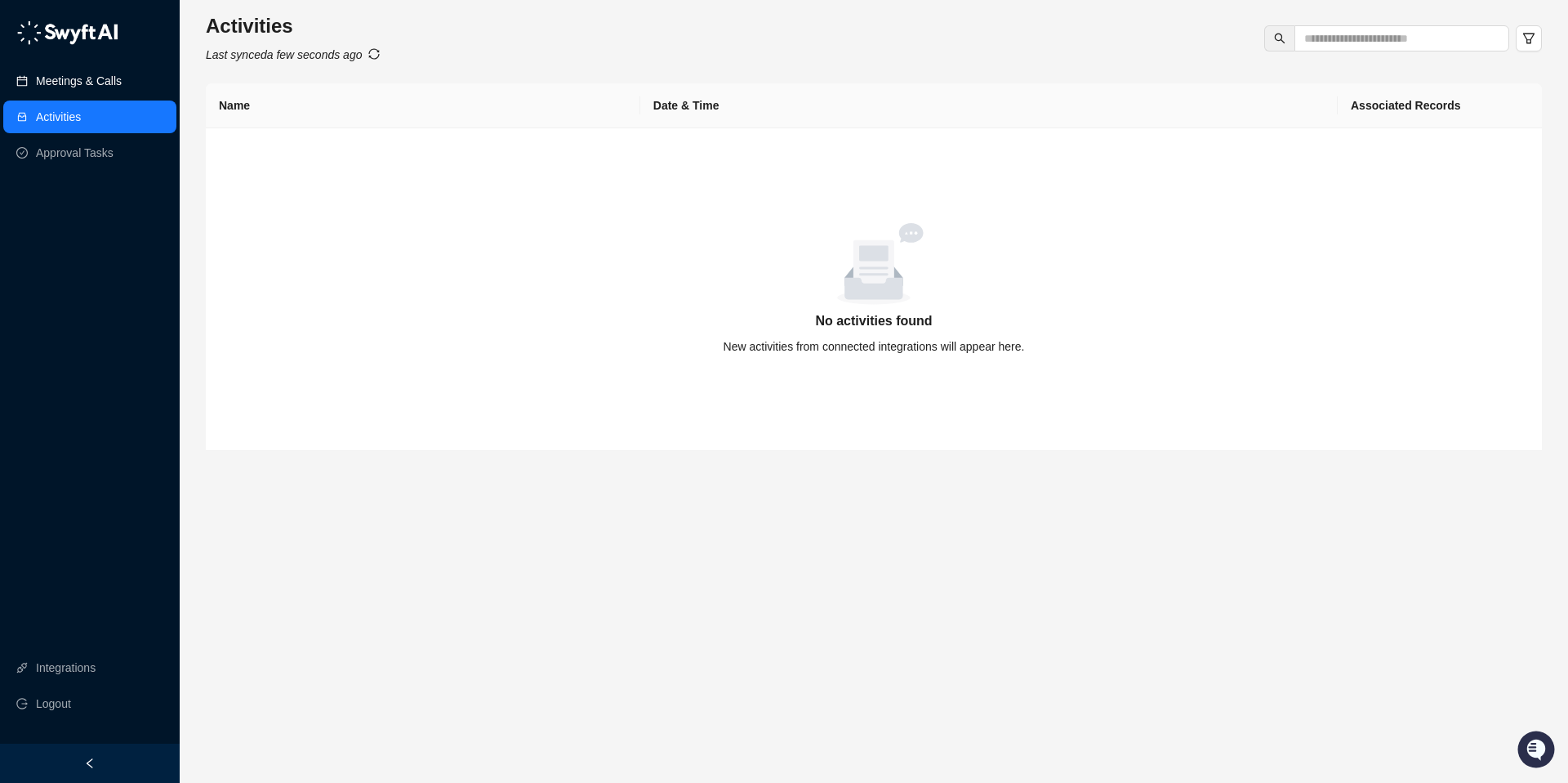
click at [66, 67] on link "Meetings & Calls" at bounding box center [79, 81] width 85 height 32
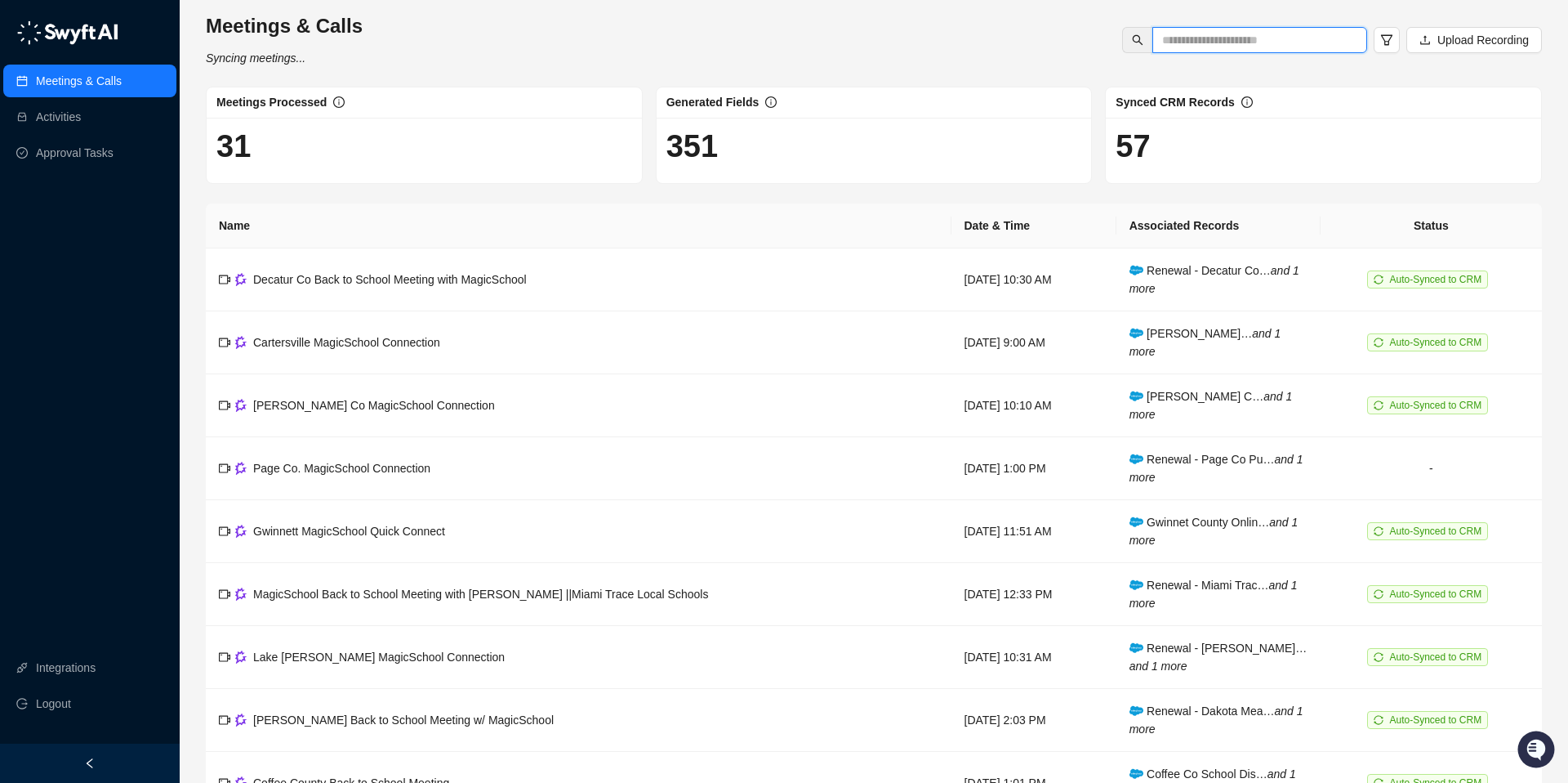
click at [1185, 39] on input "text" at bounding box center [1253, 40] width 182 height 18
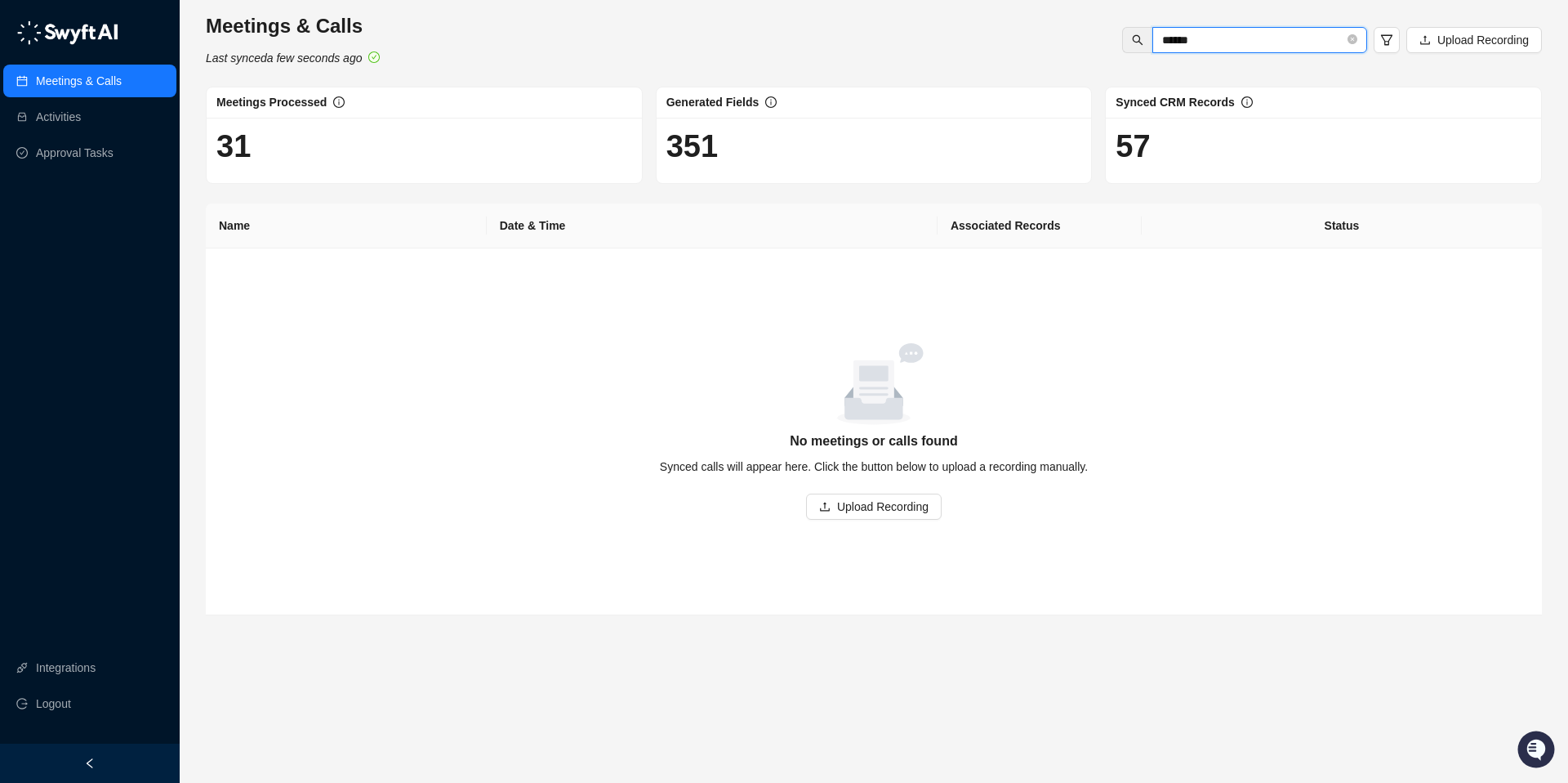
type input "******"
